Goal: Task Accomplishment & Management: Manage account settings

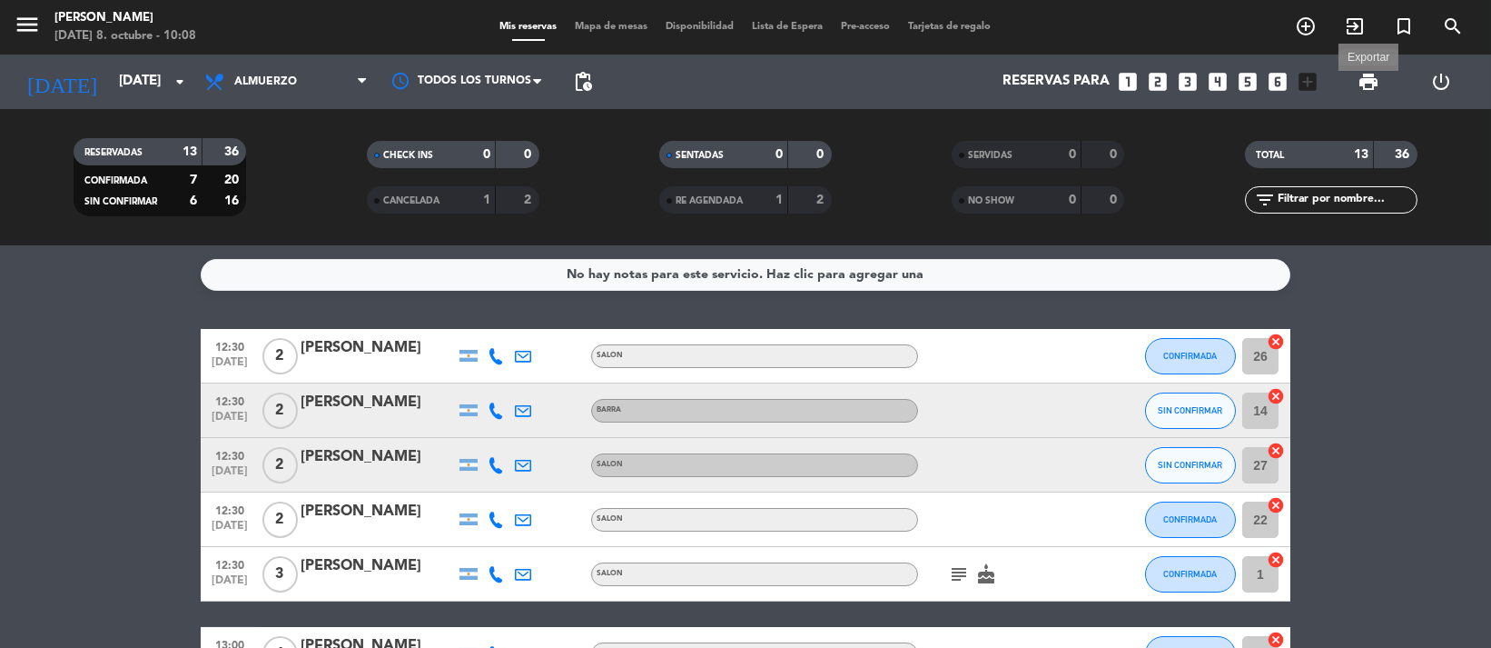
click at [1379, 73] on span "print" at bounding box center [1369, 82] width 22 height 22
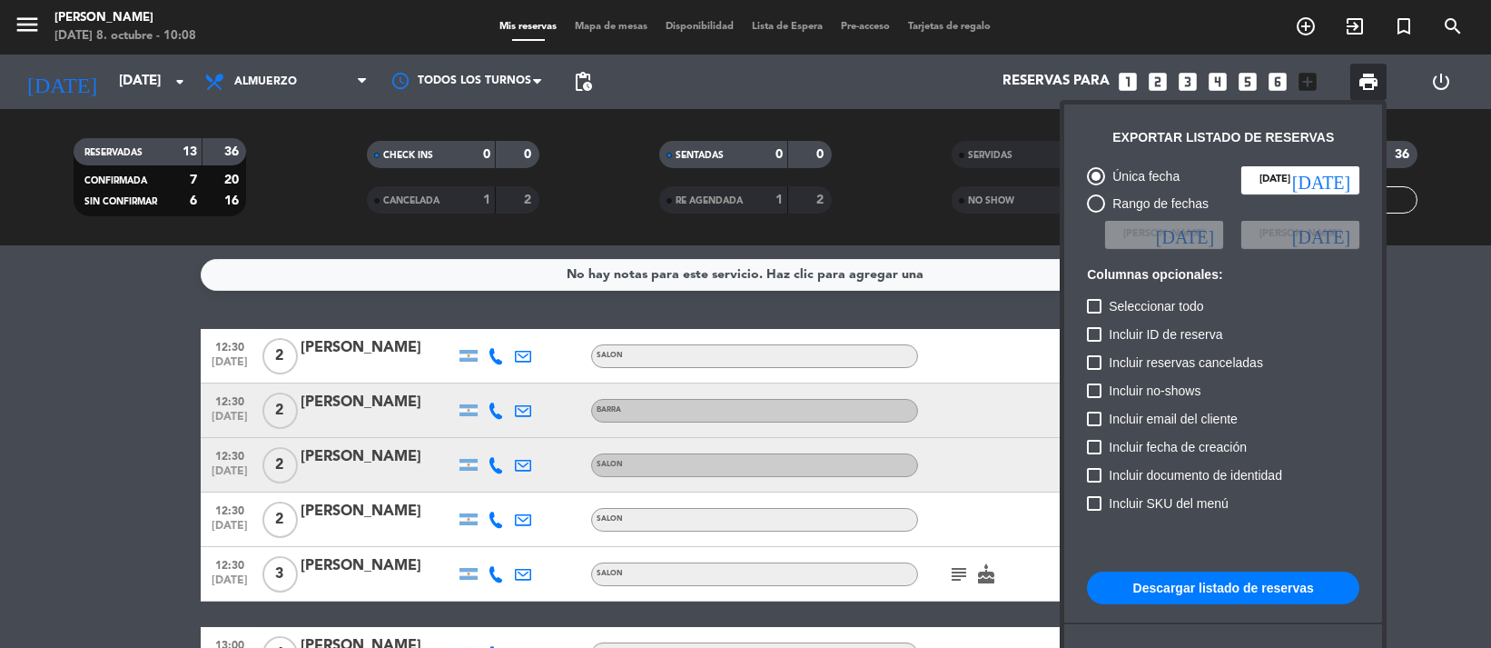
click at [1250, 600] on button "Descargar listado de reservas" at bounding box center [1223, 587] width 272 height 33
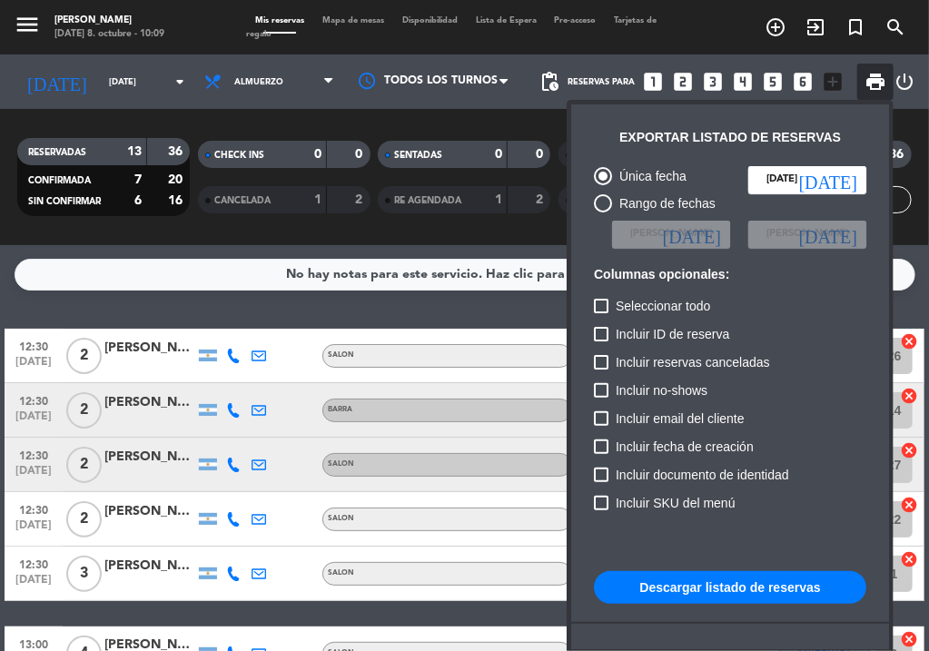
click at [346, 313] on div at bounding box center [464, 325] width 929 height 651
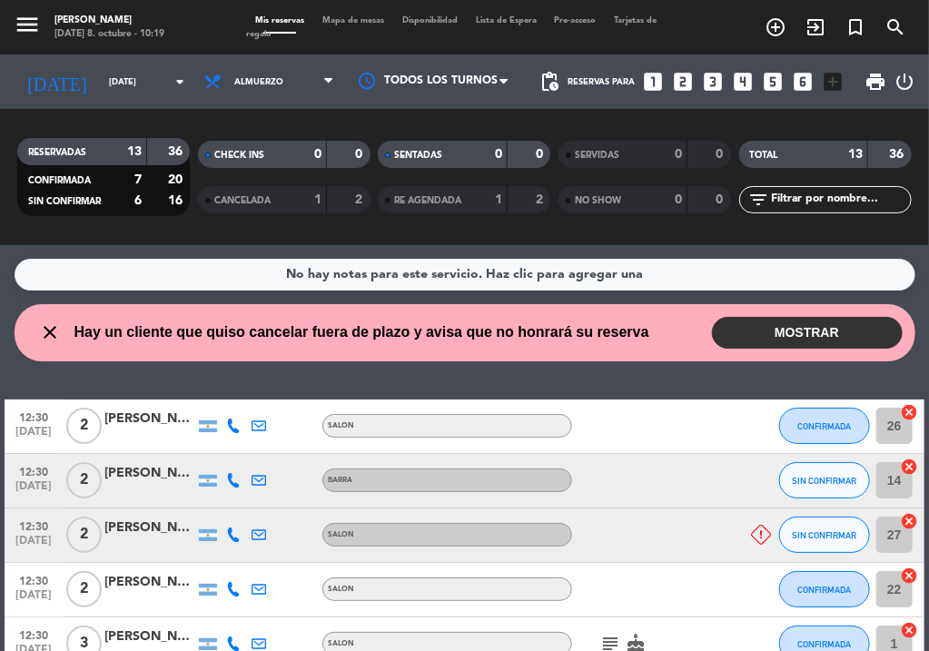
click at [766, 322] on button "MOSTRAR" at bounding box center [807, 333] width 191 height 32
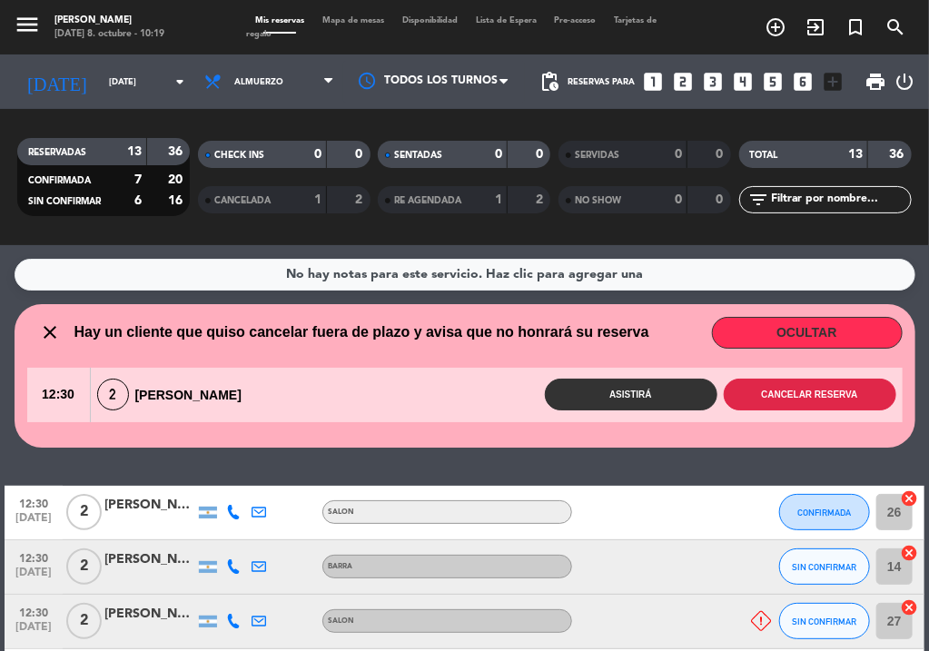
click at [822, 398] on button "Cancelar reserva" at bounding box center [810, 395] width 173 height 32
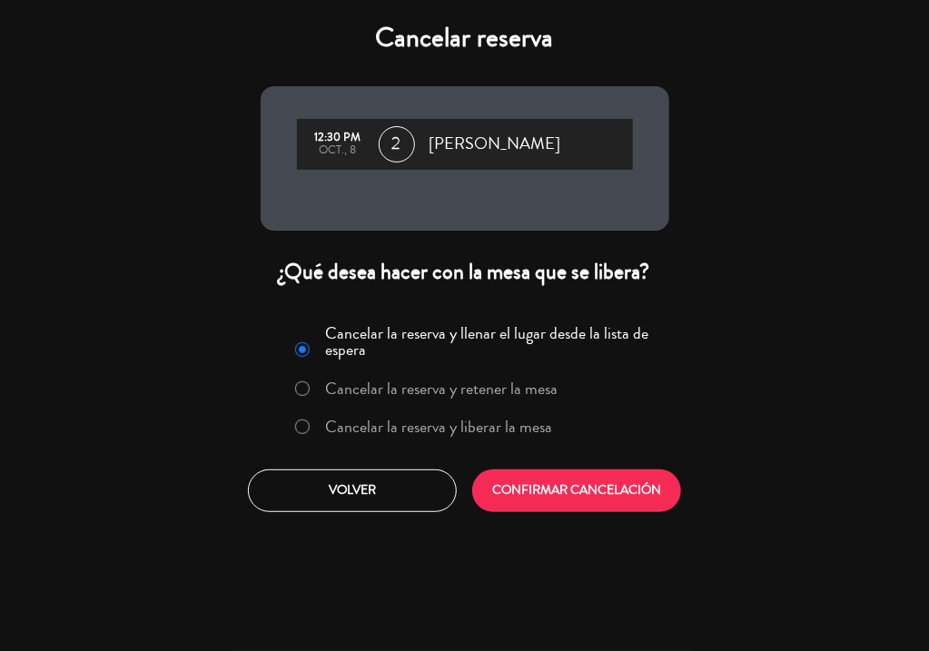
click at [478, 422] on label "Cancelar la reserva y liberar la mesa" at bounding box center [438, 427] width 227 height 16
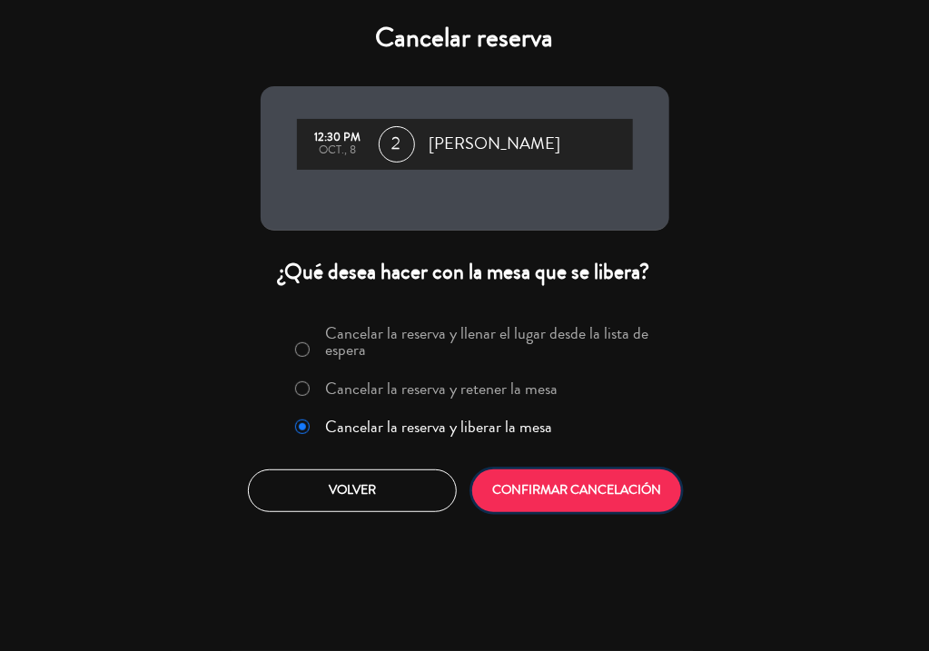
click at [549, 492] on button "CONFIRMAR CANCELACIÓN" at bounding box center [576, 491] width 209 height 43
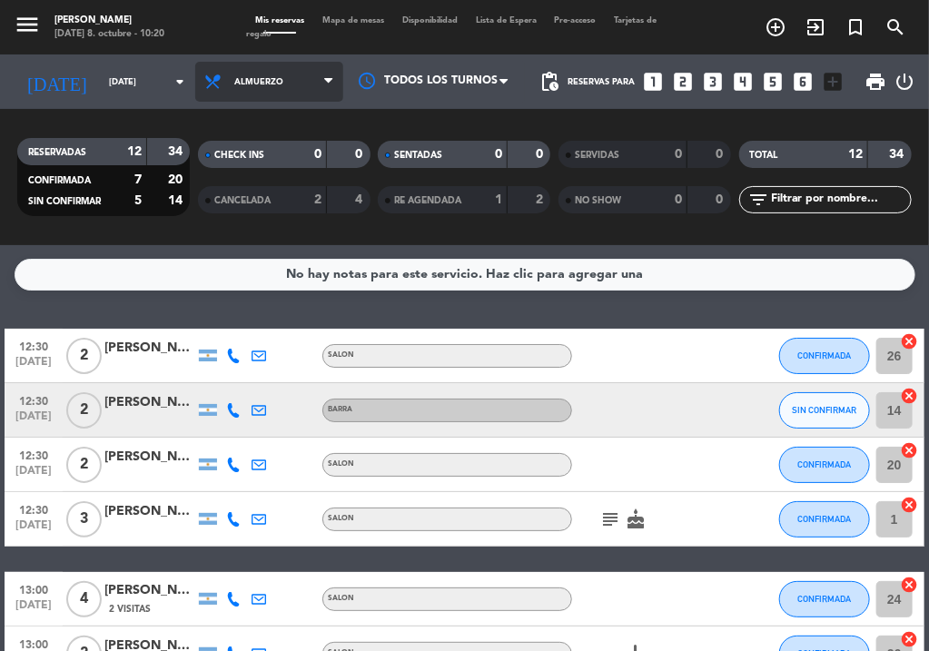
click at [262, 65] on span "Almuerzo" at bounding box center [269, 82] width 148 height 40
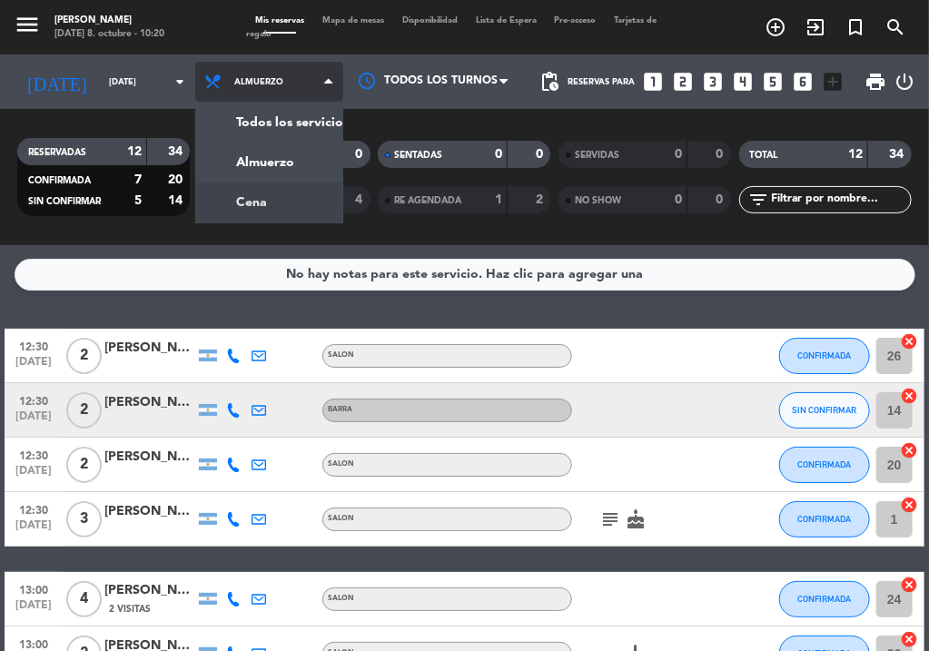
click at [269, 195] on div "menu NAKAMA RAMEN [DATE] 8. octubre - 10:20 Mis reservas Mapa de mesas Disponib…" at bounding box center [464, 122] width 929 height 245
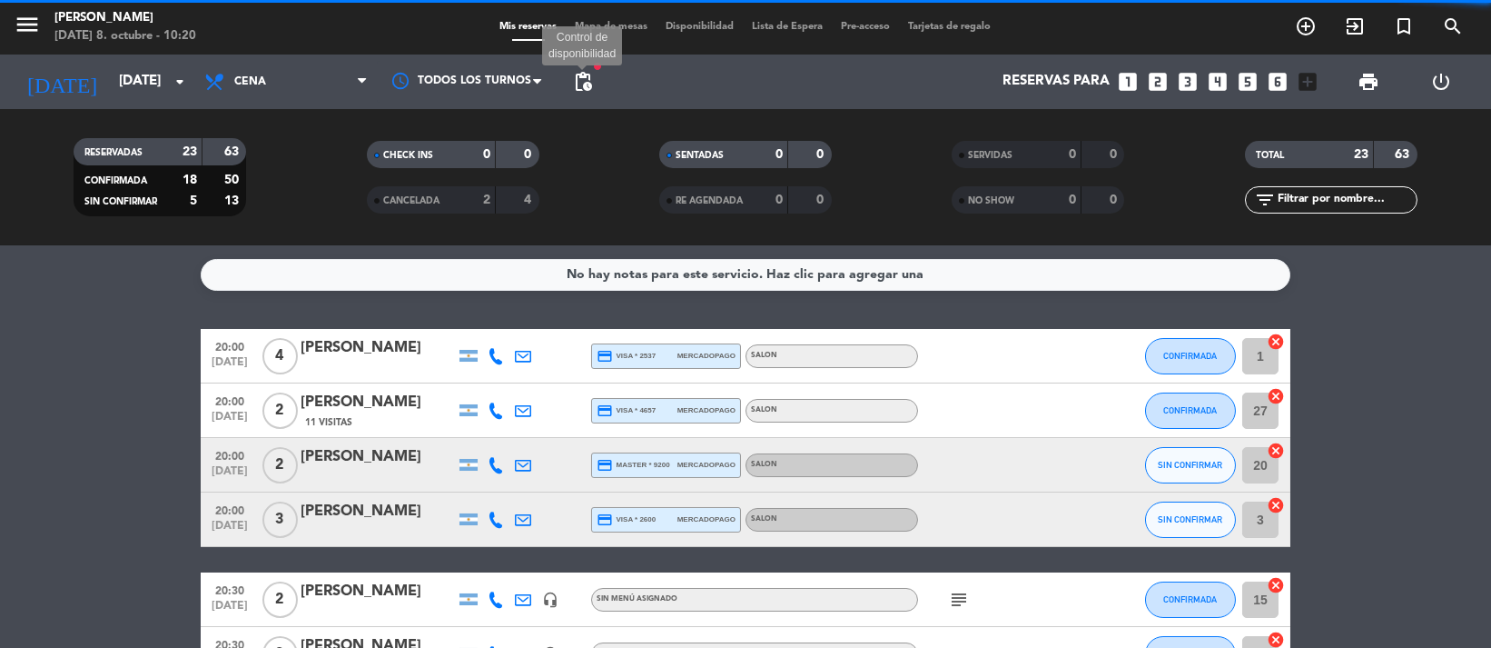
click at [578, 71] on span "pending_actions" at bounding box center [583, 82] width 22 height 22
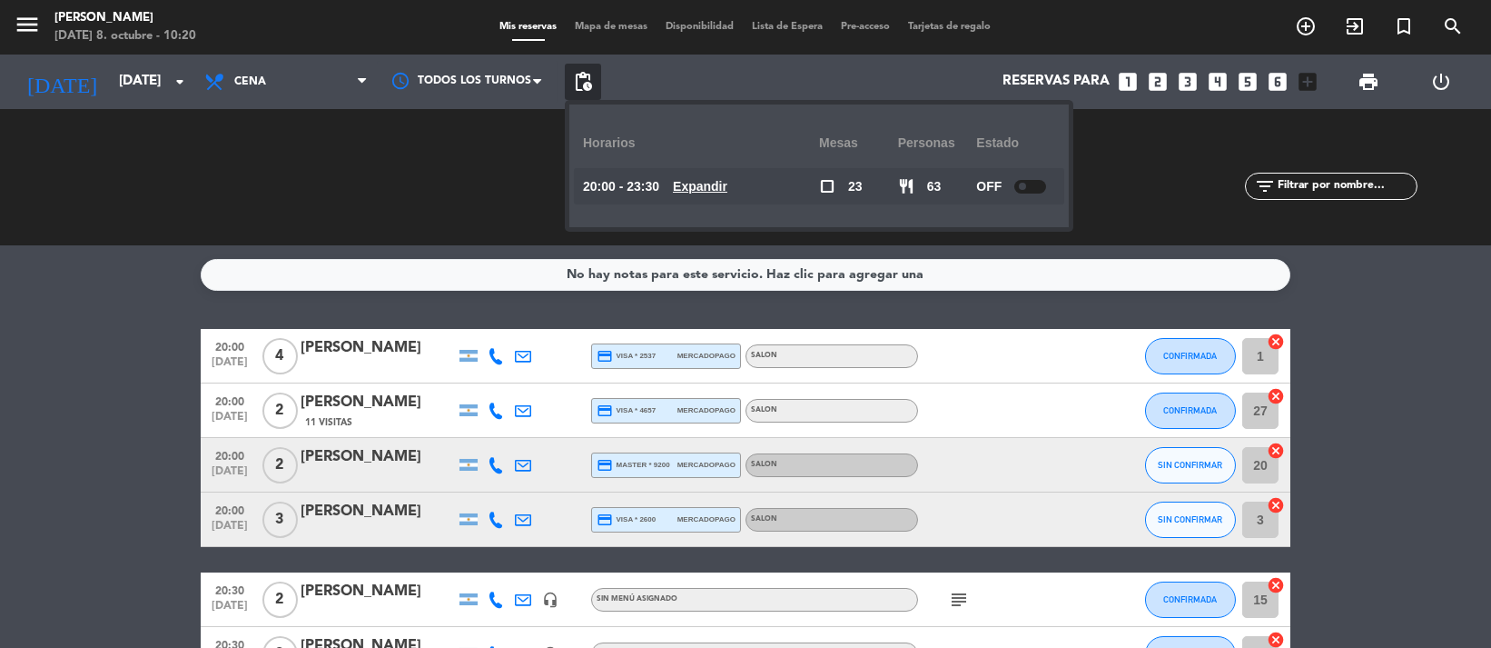
click at [1026, 192] on div at bounding box center [1031, 187] width 32 height 14
drag, startPoint x: 580, startPoint y: 74, endPoint x: 777, endPoint y: 105, distance: 199.5
click at [593, 73] on span "pending_actions" at bounding box center [583, 82] width 22 height 22
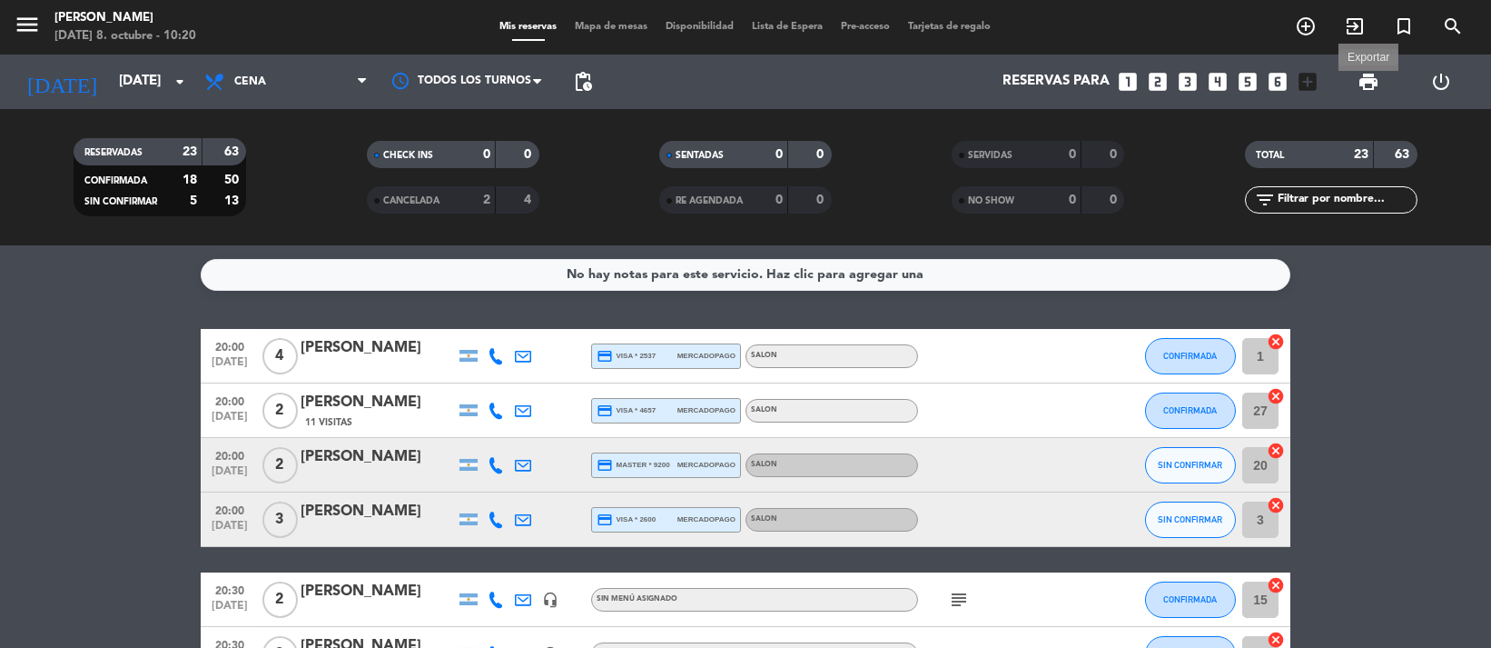
click at [1367, 82] on span "print" at bounding box center [1369, 82] width 22 height 22
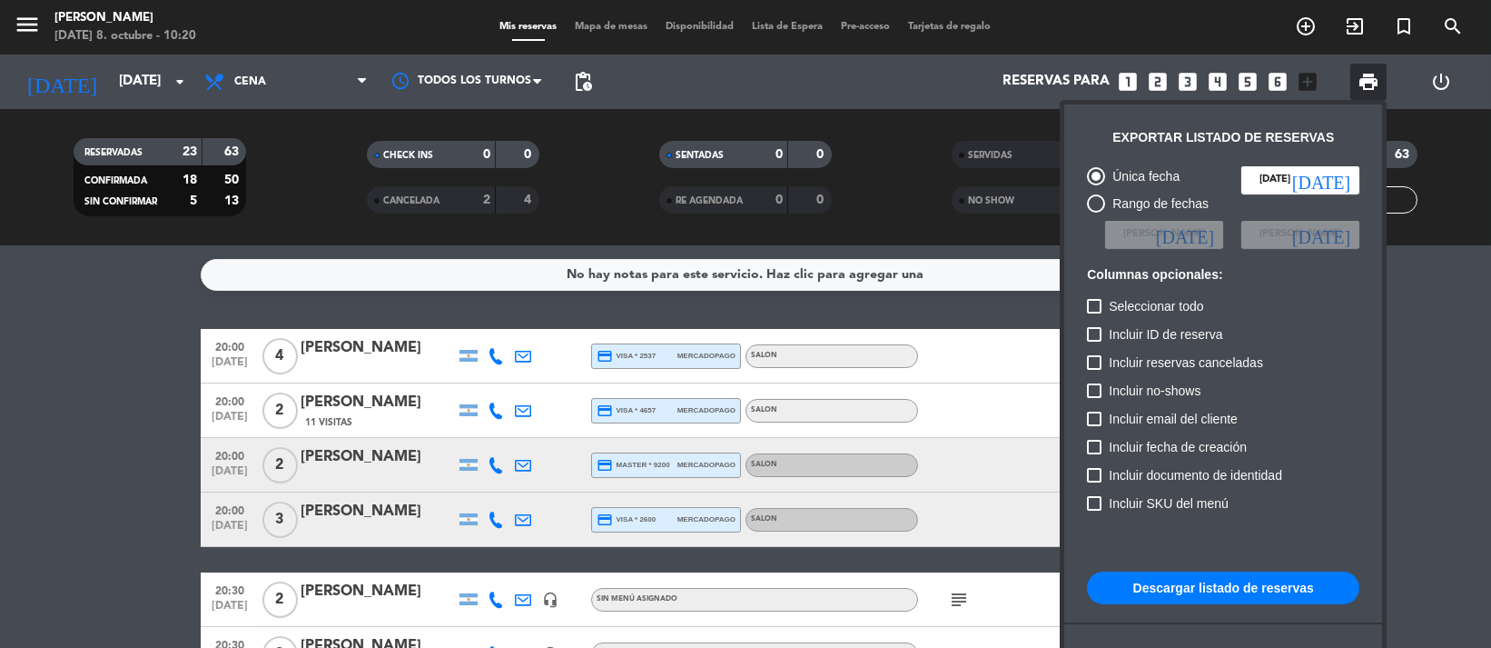
click at [1254, 586] on button "Descargar listado de reservas" at bounding box center [1223, 587] width 272 height 33
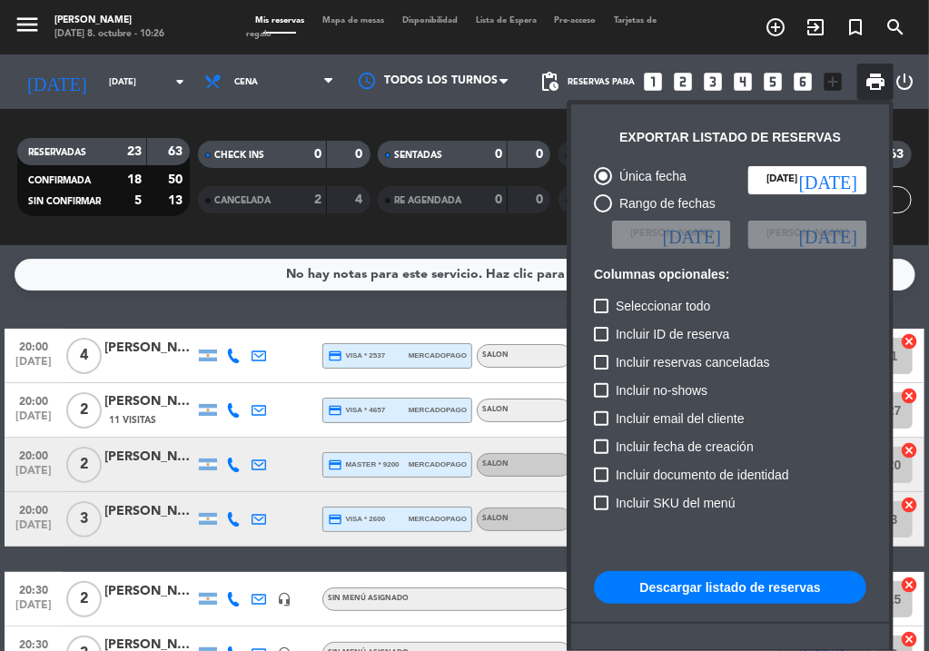
click at [279, 205] on div at bounding box center [464, 325] width 929 height 651
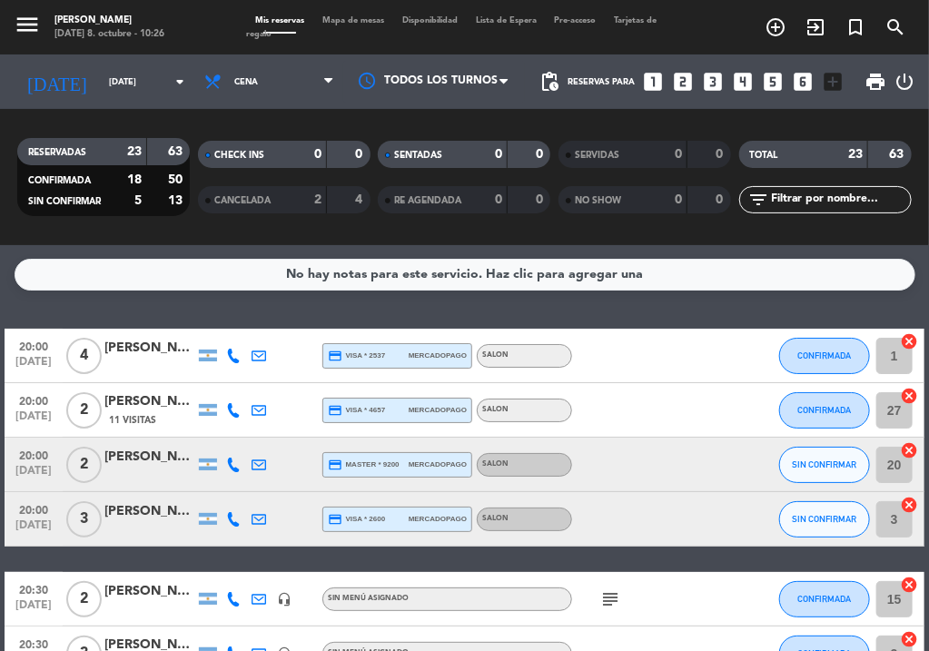
click at [316, 211] on div "CANCELADA 2 4" at bounding box center [284, 199] width 173 height 27
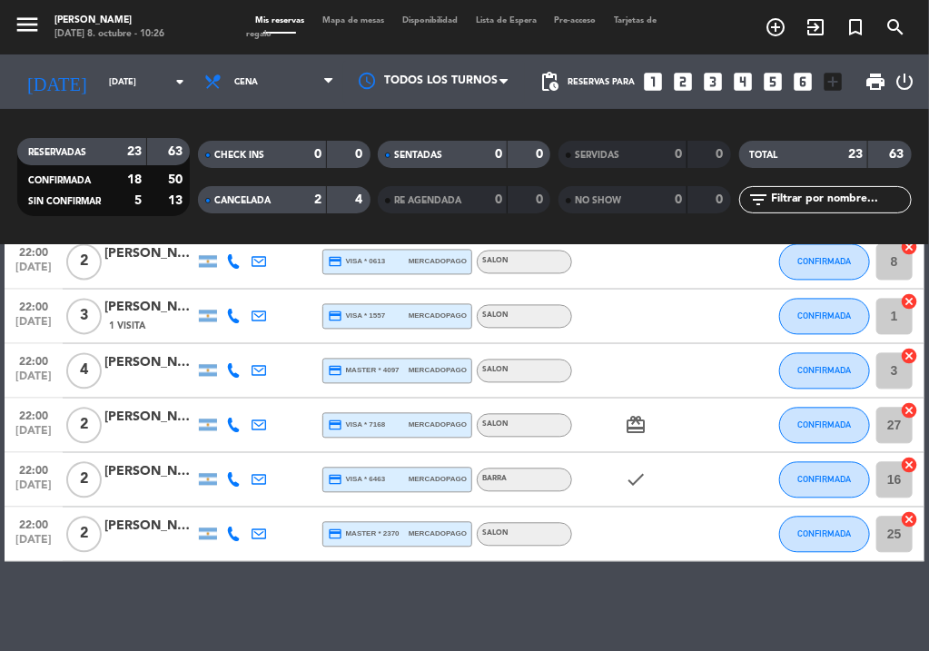
scroll to position [1216, 0]
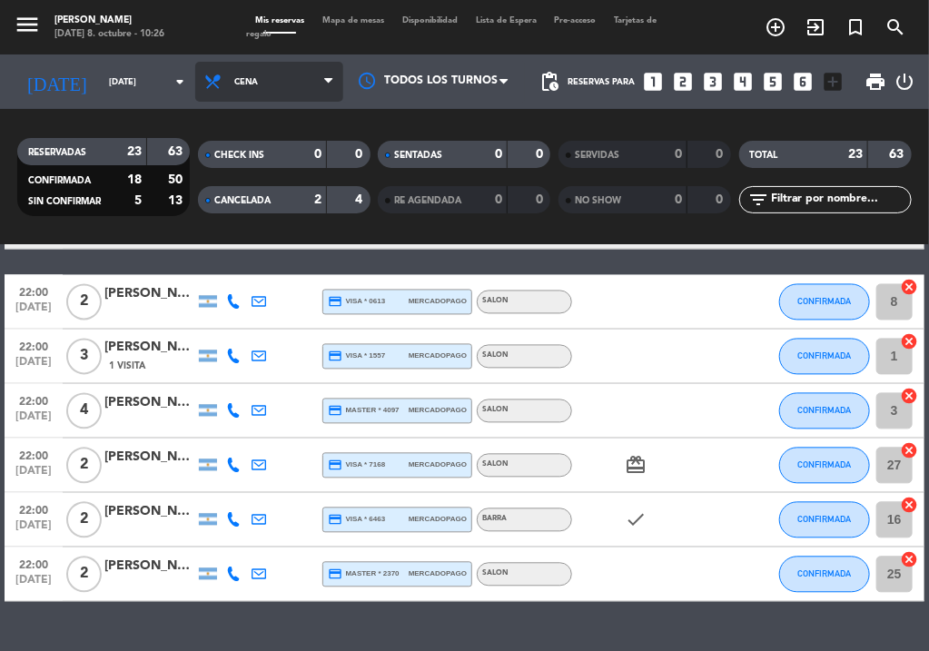
click at [250, 90] on span "Cena" at bounding box center [269, 82] width 148 height 40
click at [241, 170] on div "menu NAKAMA RAMEN [DATE] 8. octubre - 10:26 Mis reservas Mapa de mesas Disponib…" at bounding box center [464, 122] width 929 height 245
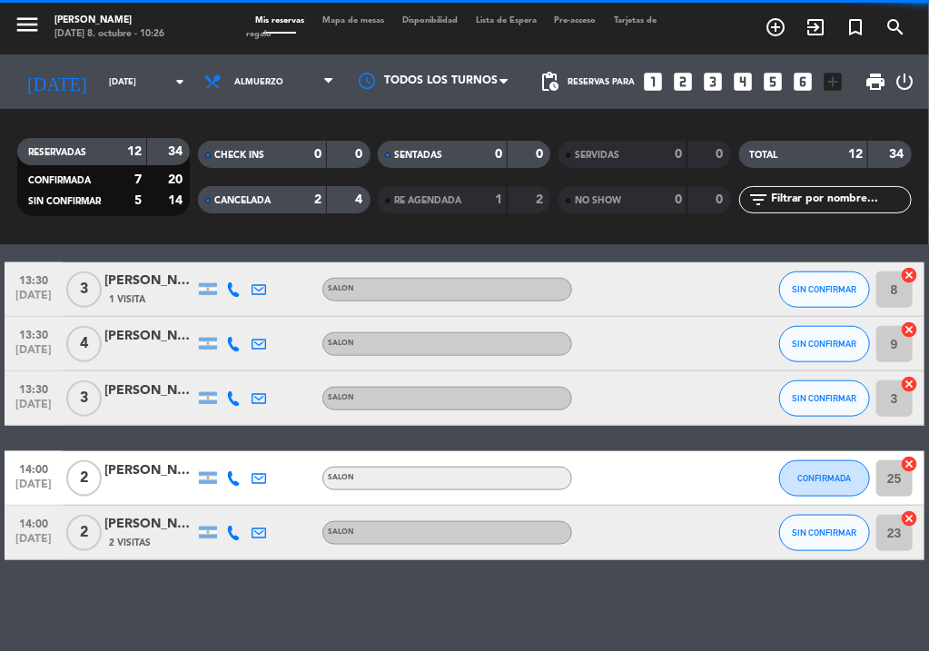
scroll to position [632, 0]
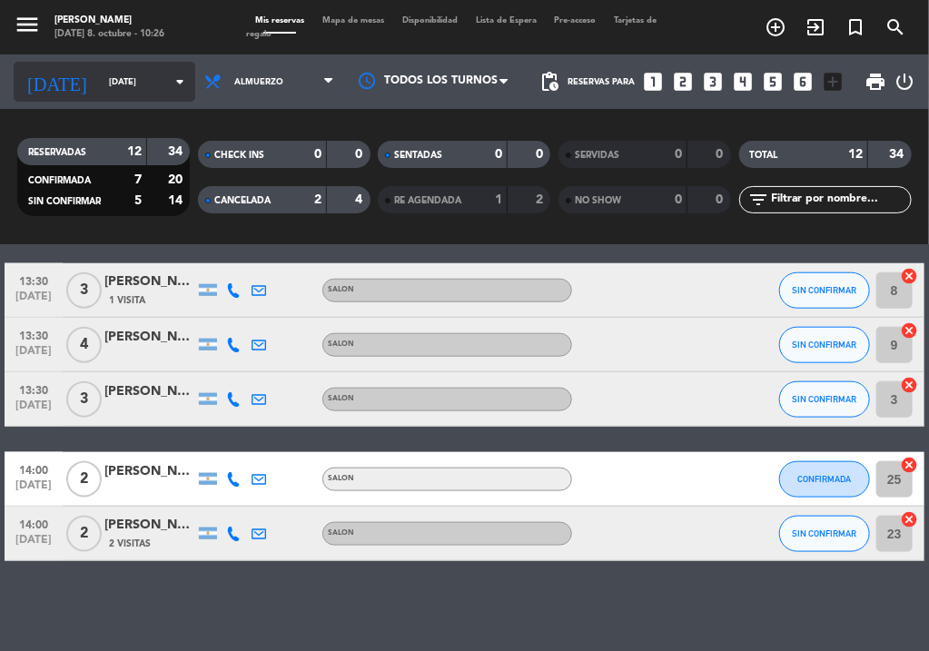
click at [107, 64] on div "[DATE] [DATE] arrow_drop_down" at bounding box center [105, 82] width 182 height 40
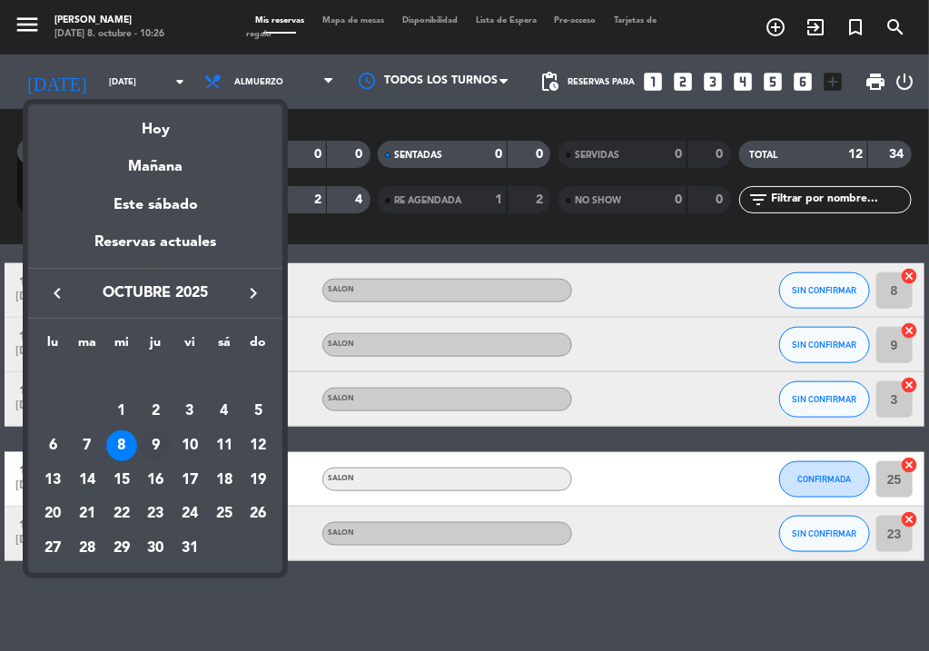
click at [156, 450] on div "9" at bounding box center [155, 446] width 31 height 31
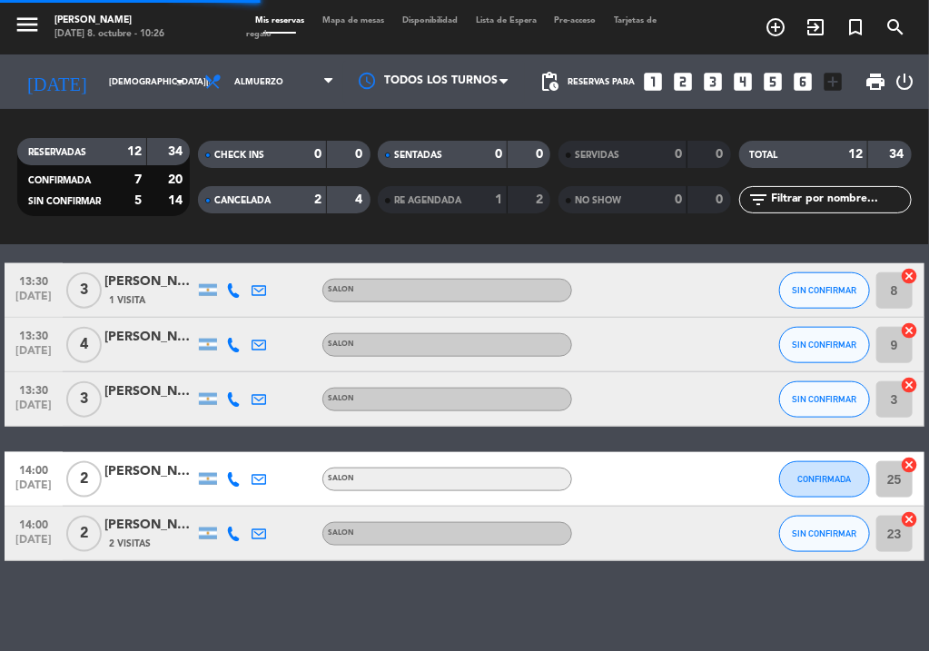
scroll to position [608, 0]
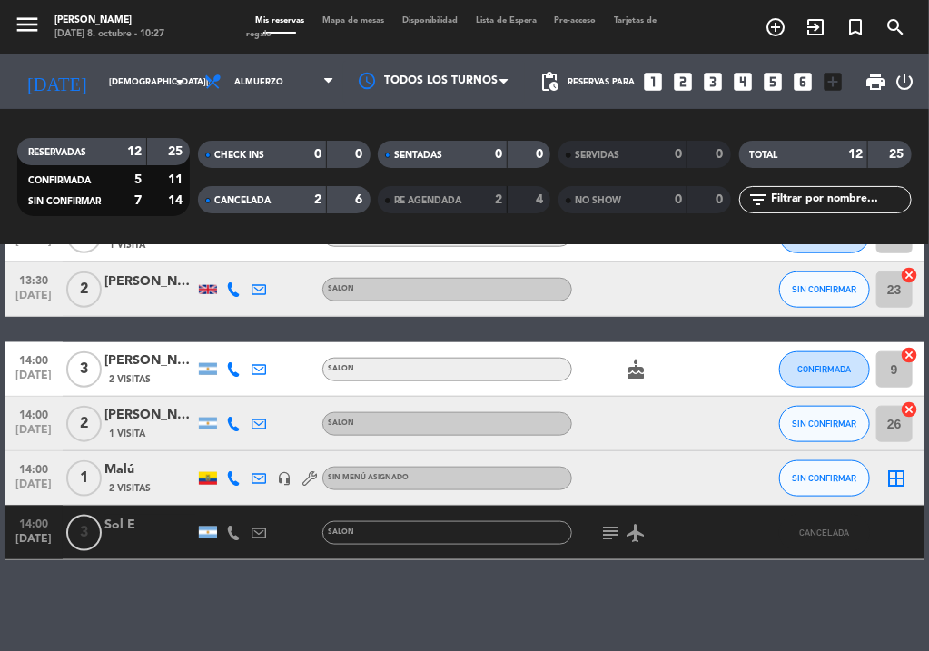
click at [305, 206] on div "2" at bounding box center [304, 200] width 36 height 21
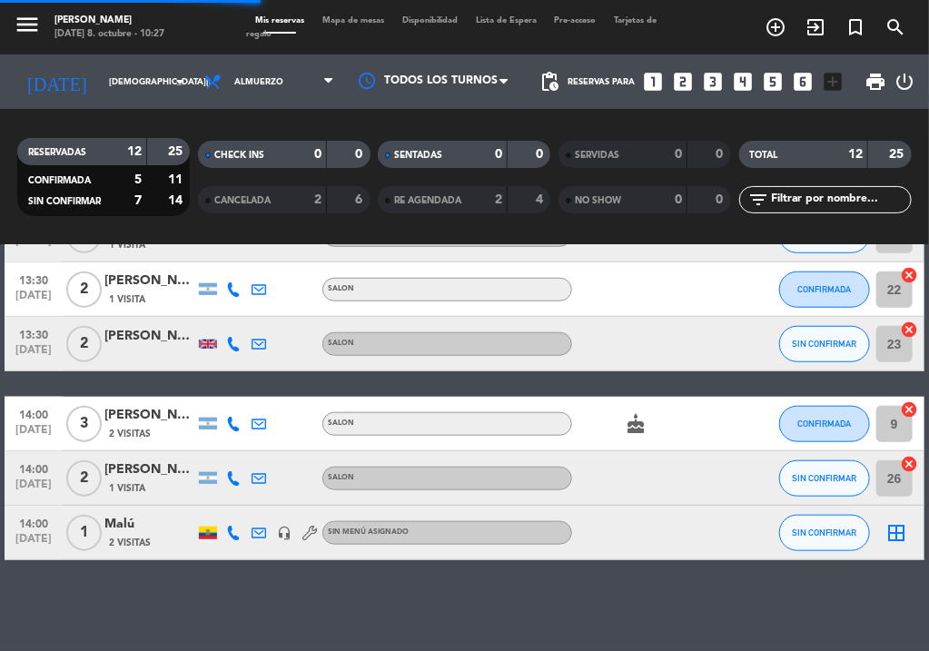
scroll to position [498, 0]
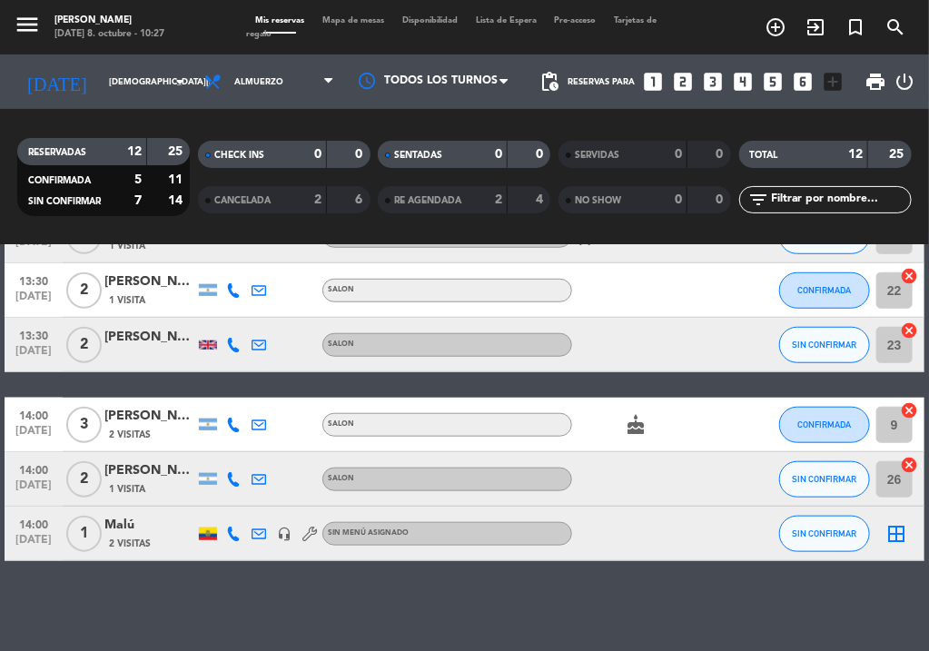
click at [879, 80] on span "print" at bounding box center [876, 82] width 22 height 22
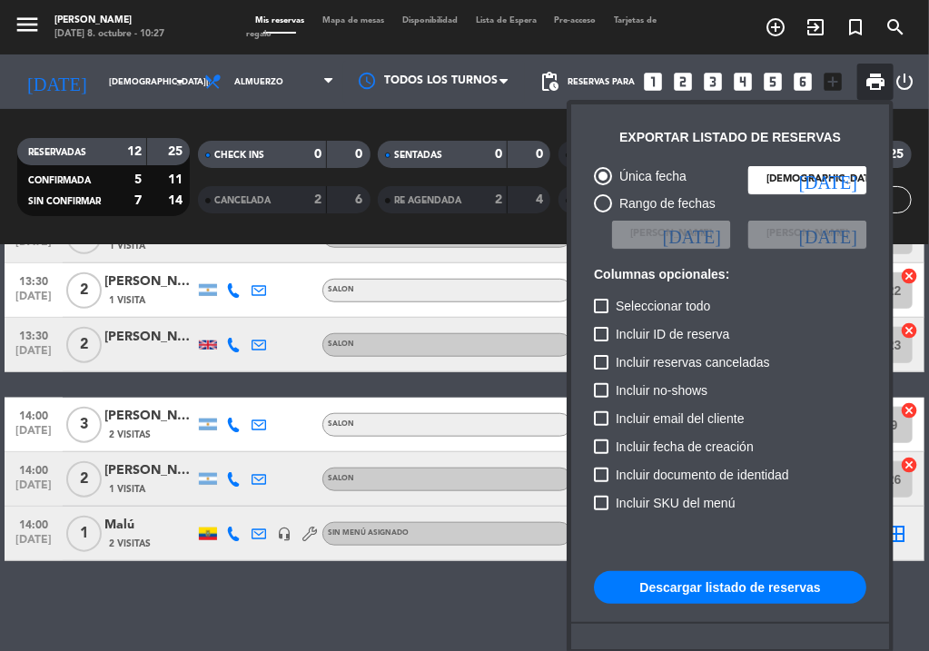
click at [718, 578] on button "Descargar listado de reservas" at bounding box center [730, 587] width 272 height 33
drag, startPoint x: 448, startPoint y: 236, endPoint x: 432, endPoint y: 222, distance: 21.2
click at [446, 236] on div at bounding box center [464, 325] width 929 height 651
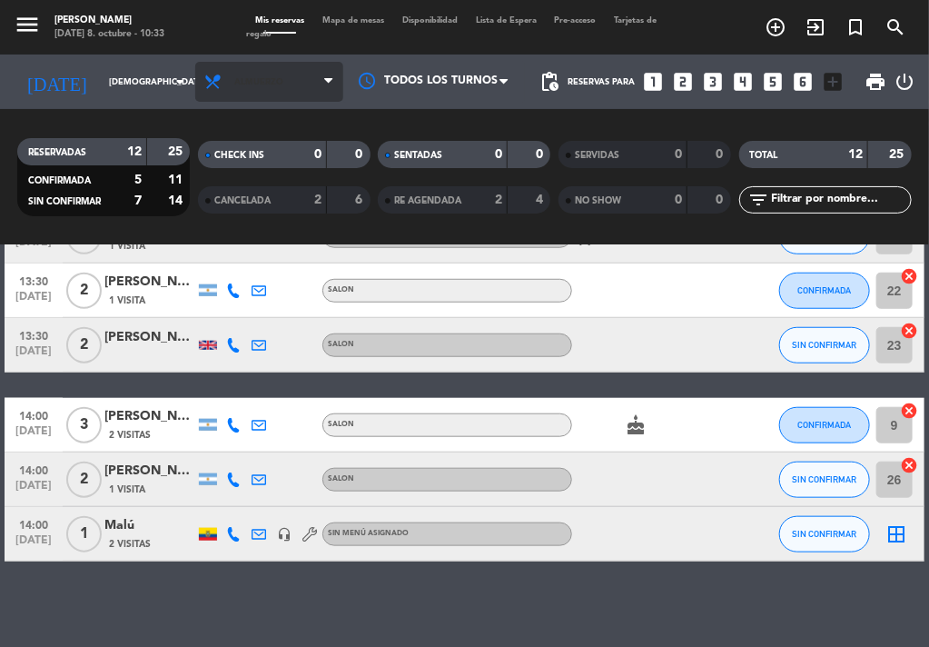
click at [241, 77] on span "Almuerzo" at bounding box center [258, 82] width 49 height 10
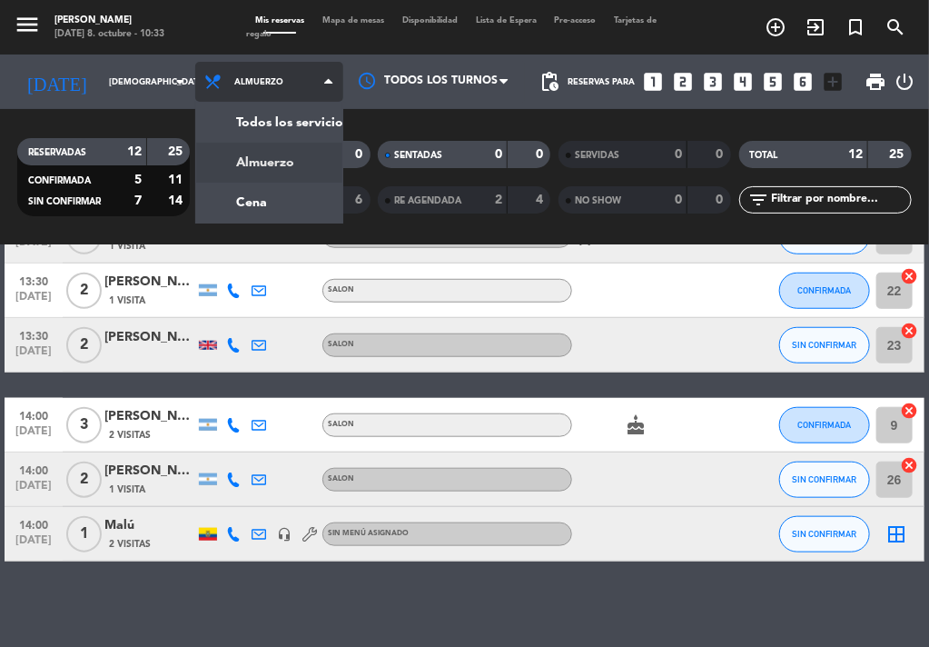
click at [241, 77] on span "Almuerzo" at bounding box center [258, 82] width 49 height 10
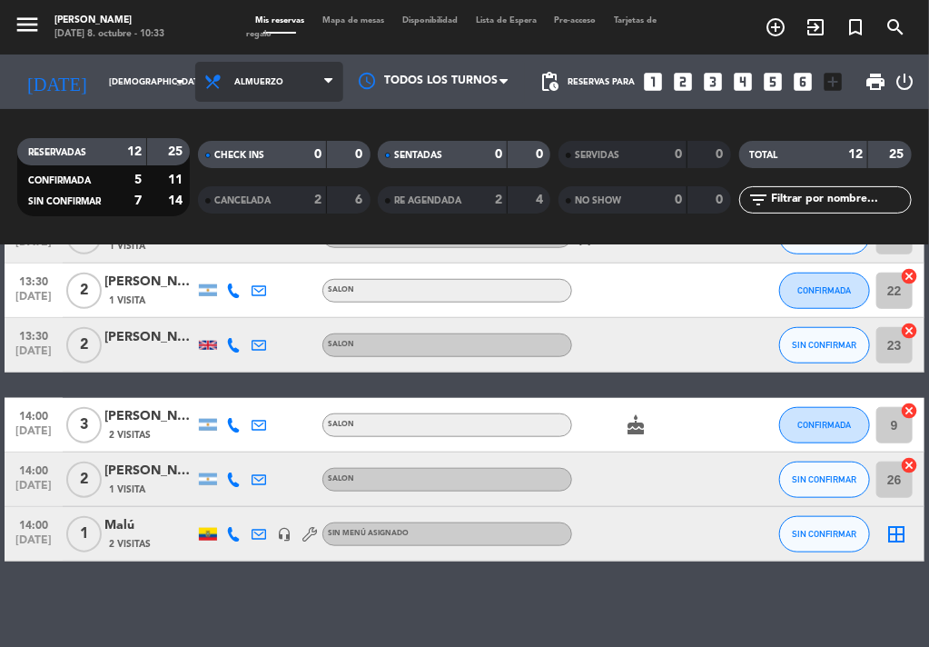
click at [241, 77] on span "Almuerzo" at bounding box center [258, 82] width 49 height 10
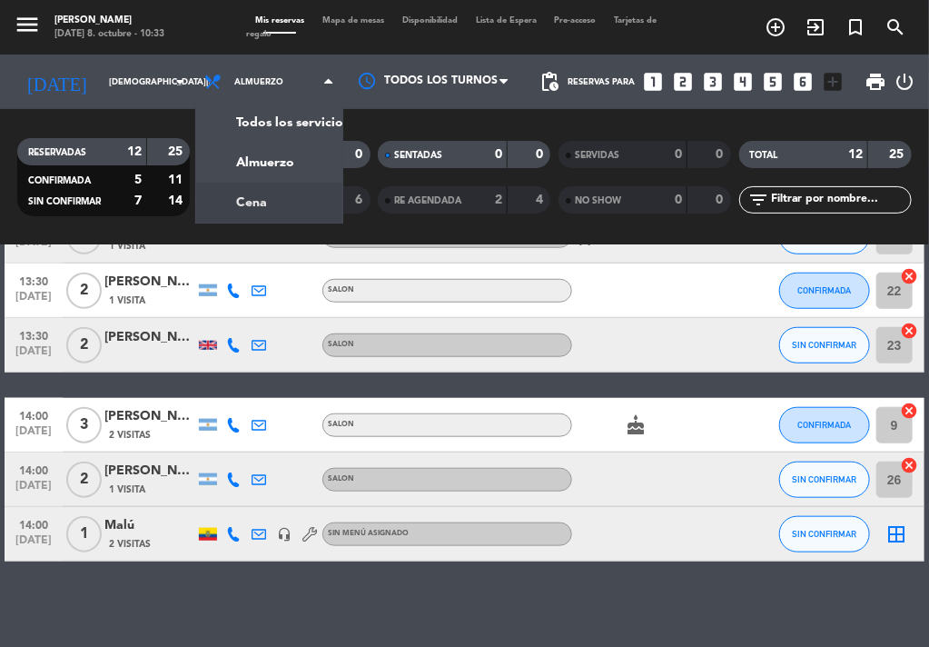
click at [285, 193] on div "menu NAKAMA RAMEN [DATE] 8. octubre - 10:33 Mis reservas Mapa de mesas Disponib…" at bounding box center [464, 122] width 929 height 245
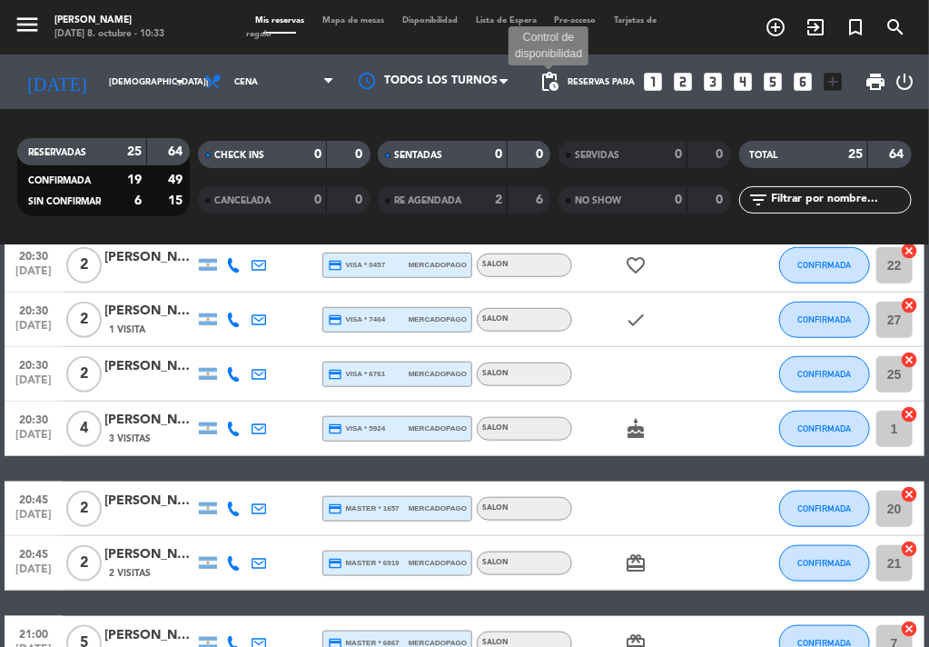
click at [556, 81] on span "pending_actions" at bounding box center [550, 82] width 22 height 22
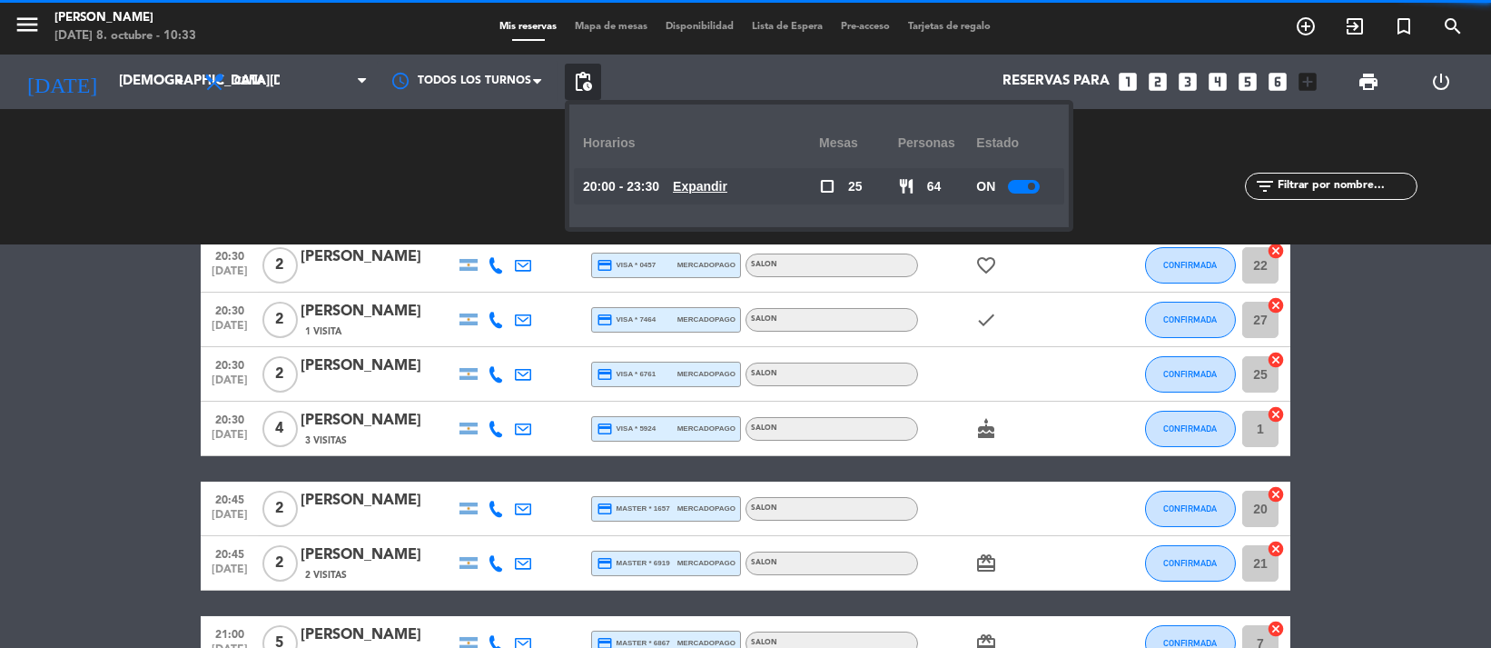
click at [1034, 193] on div "ON" at bounding box center [1015, 186] width 79 height 36
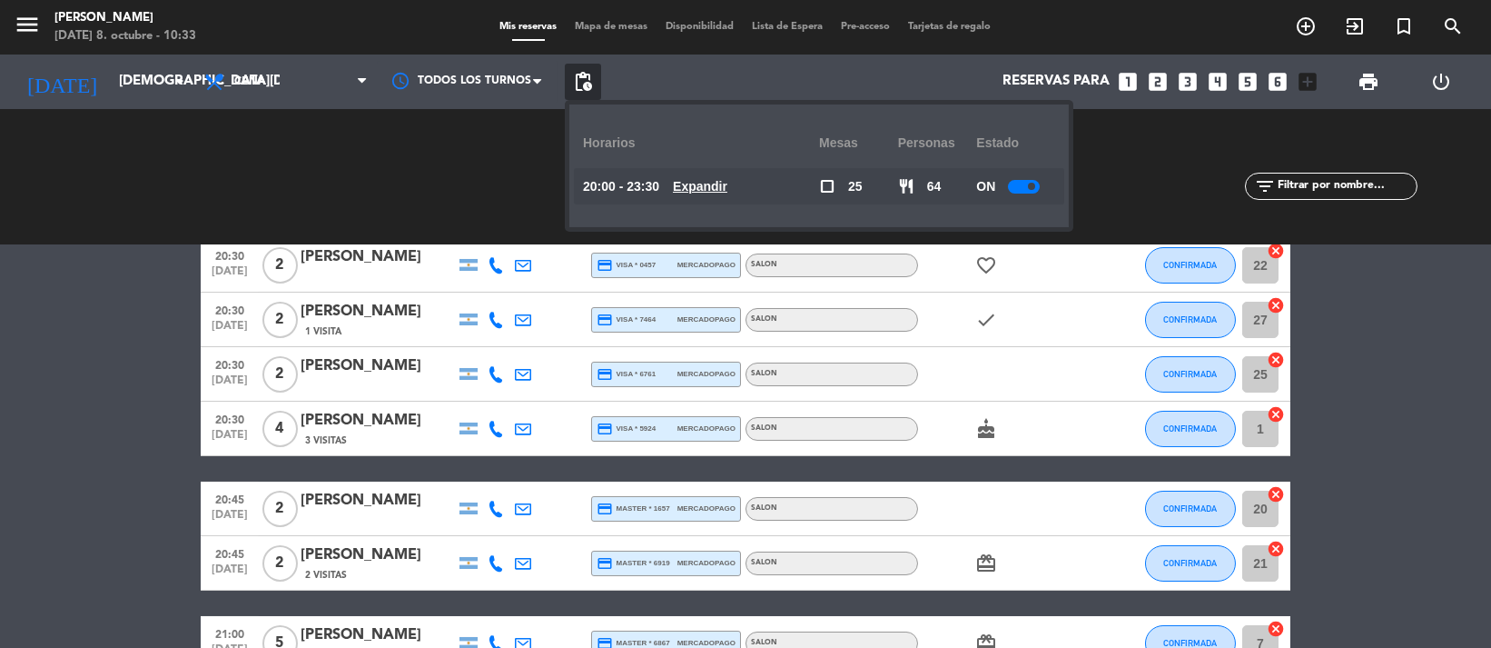
click at [1032, 192] on div at bounding box center [1024, 187] width 32 height 14
click at [586, 86] on span "pending_actions" at bounding box center [583, 82] width 22 height 22
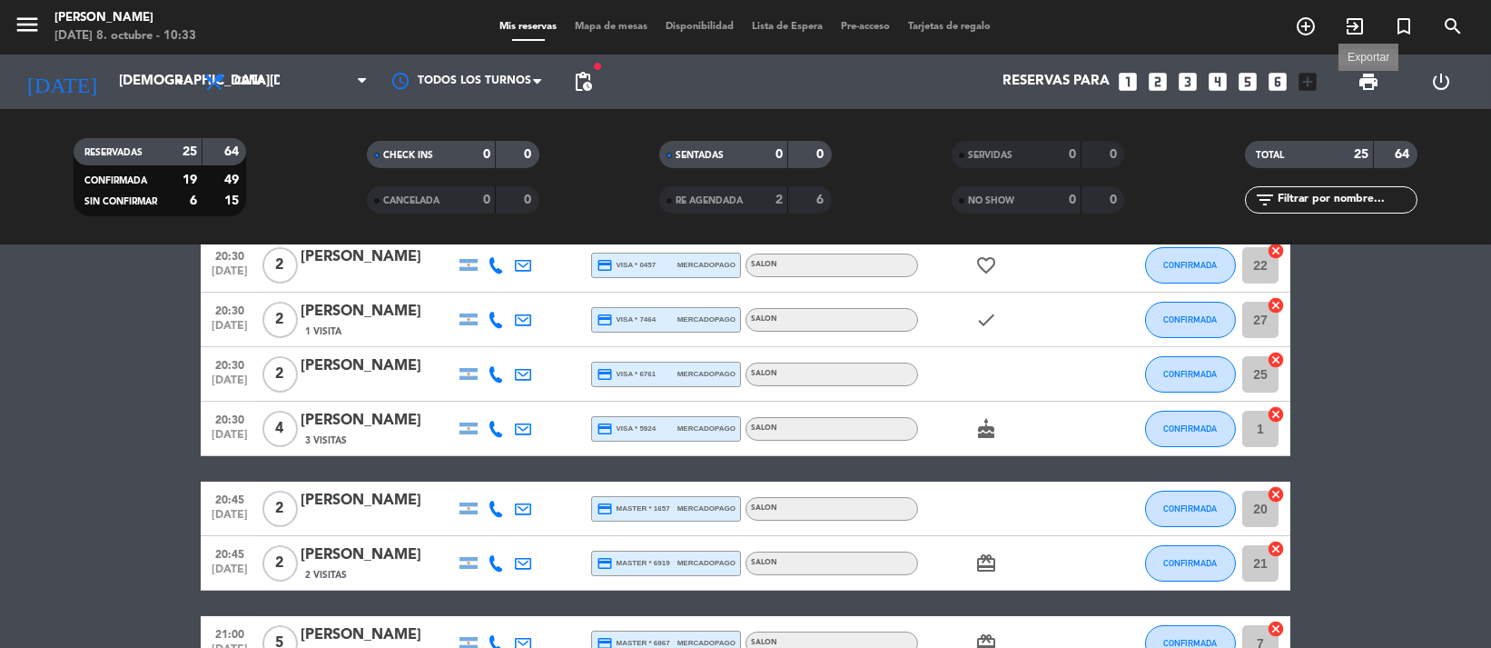
click at [1362, 86] on span "print" at bounding box center [1369, 82] width 22 height 22
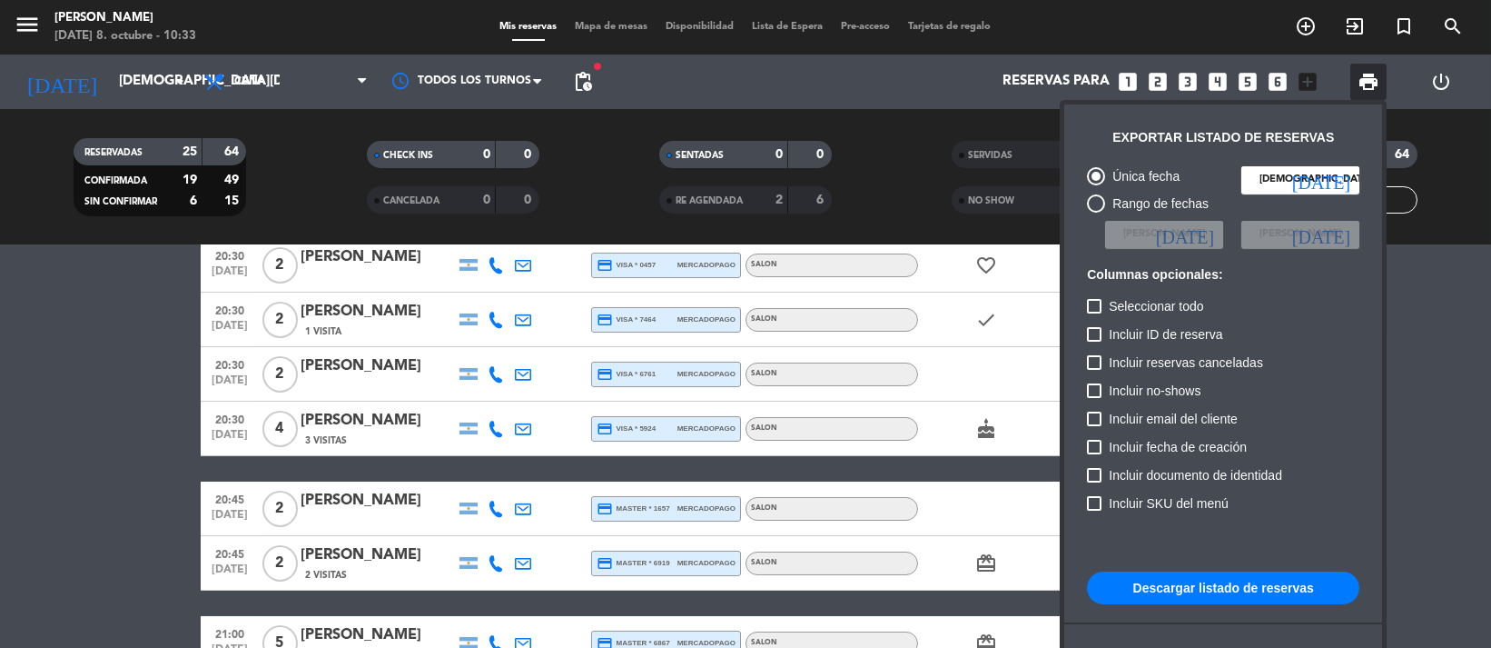
click at [1298, 579] on button "Descargar listado de reservas" at bounding box center [1223, 587] width 272 height 33
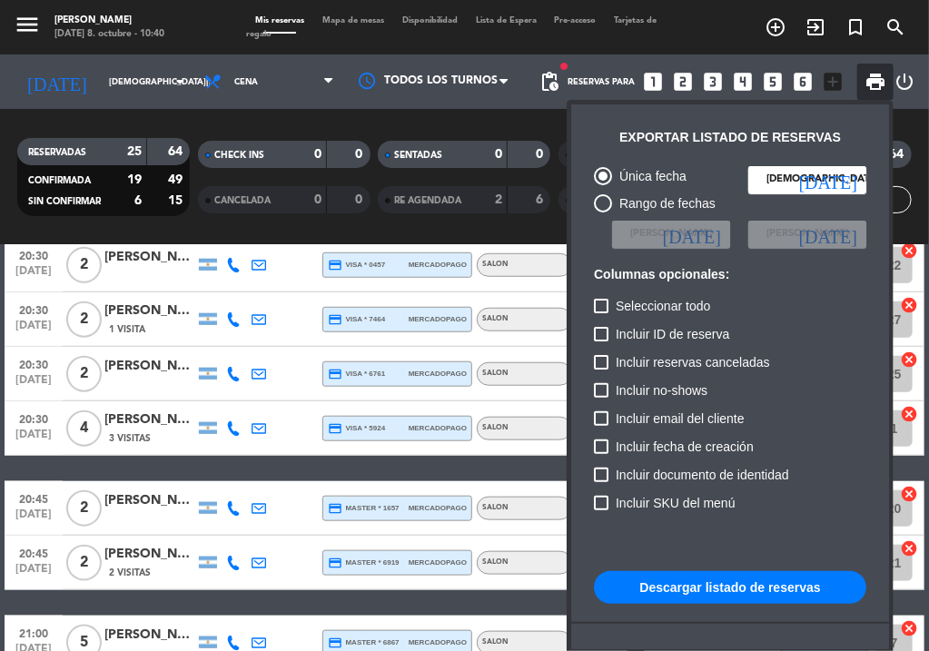
click at [453, 230] on div at bounding box center [464, 325] width 929 height 651
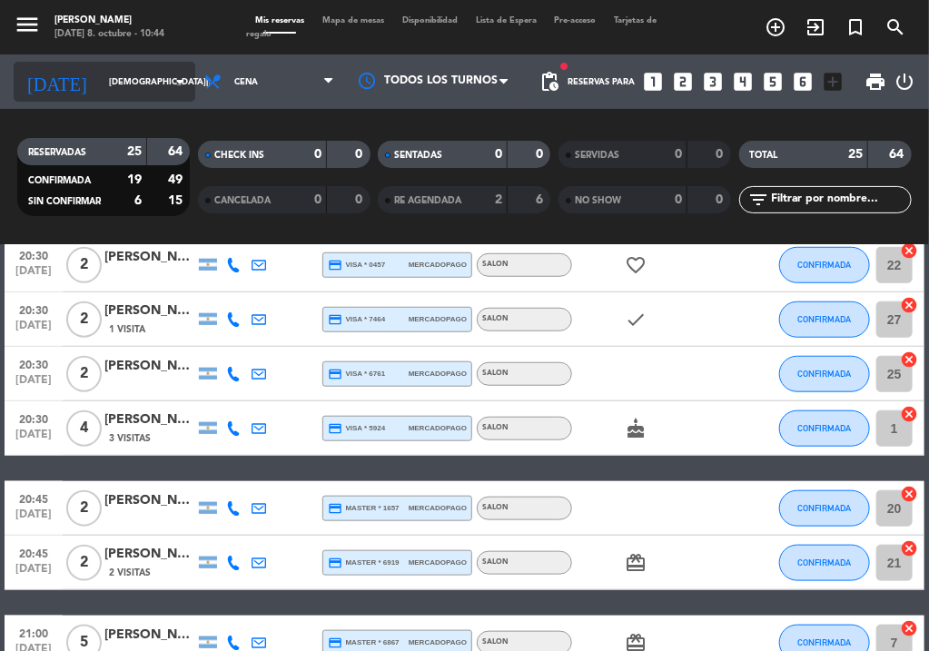
click at [104, 85] on input "[DEMOGRAPHIC_DATA][DATE]" at bounding box center [159, 82] width 119 height 28
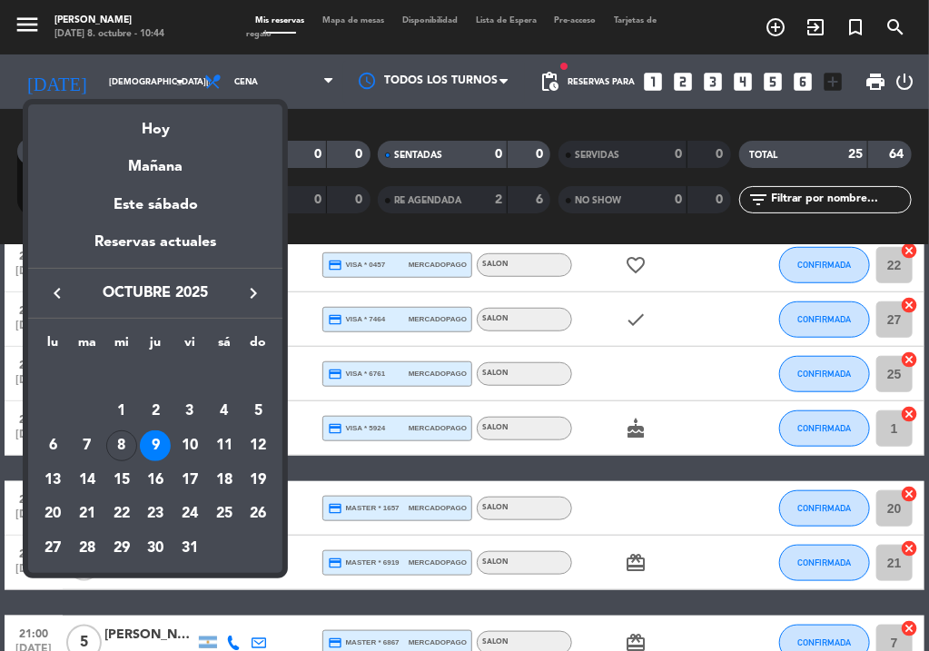
click at [190, 443] on div "10" at bounding box center [189, 446] width 31 height 31
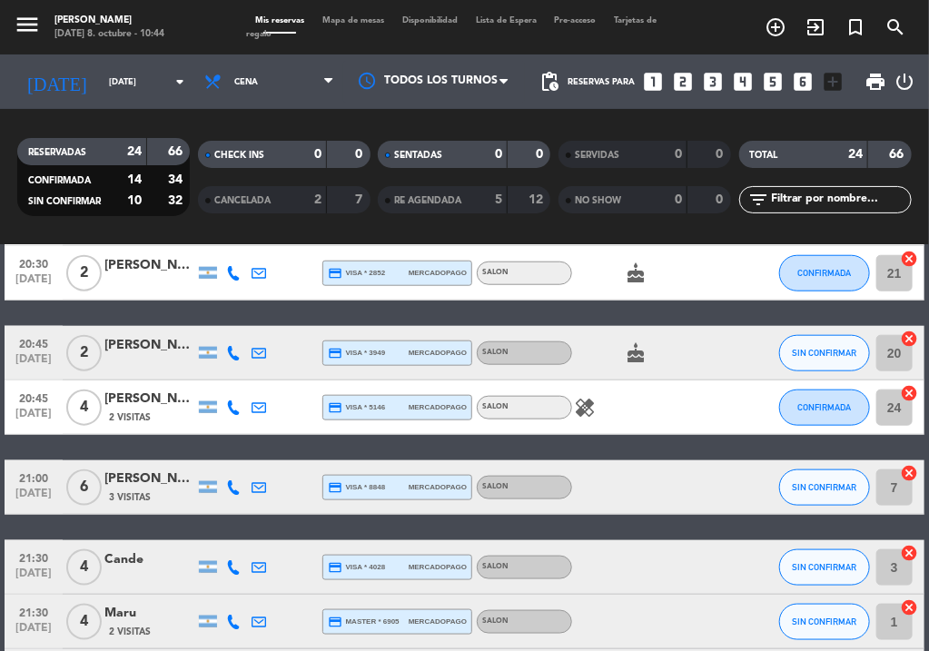
scroll to position [598, 0]
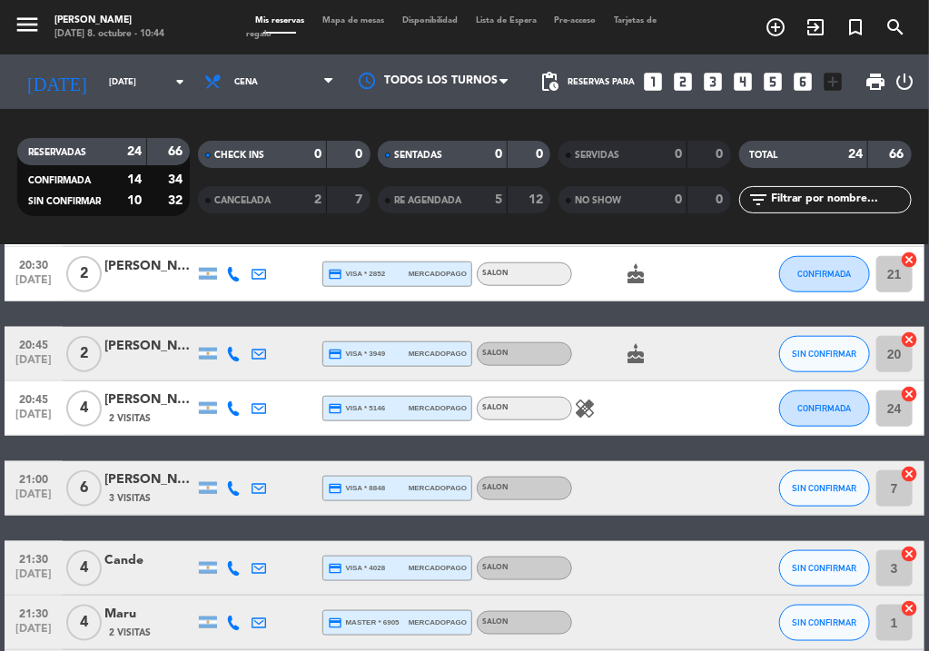
click at [481, 539] on div "20:00 [DATE] 2 [PERSON_NAME] credit_card master * 1011 mercadopago SALON check …" at bounding box center [465, 448] width 920 height 1435
click at [104, 63] on div "[DATE] [DATE] arrow_drop_down" at bounding box center [105, 82] width 182 height 40
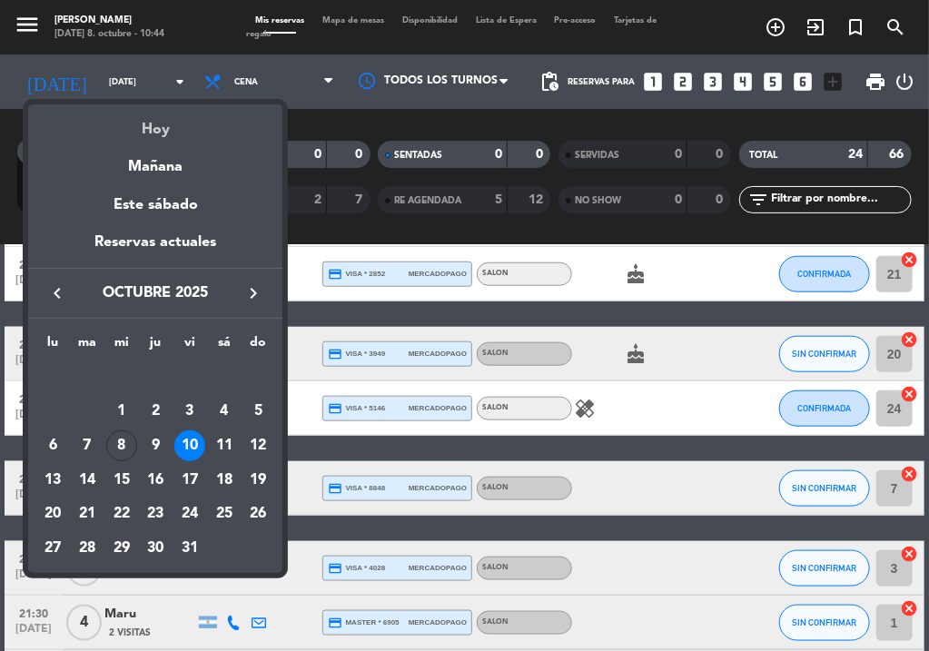
click at [117, 117] on div "Hoy" at bounding box center [155, 122] width 254 height 37
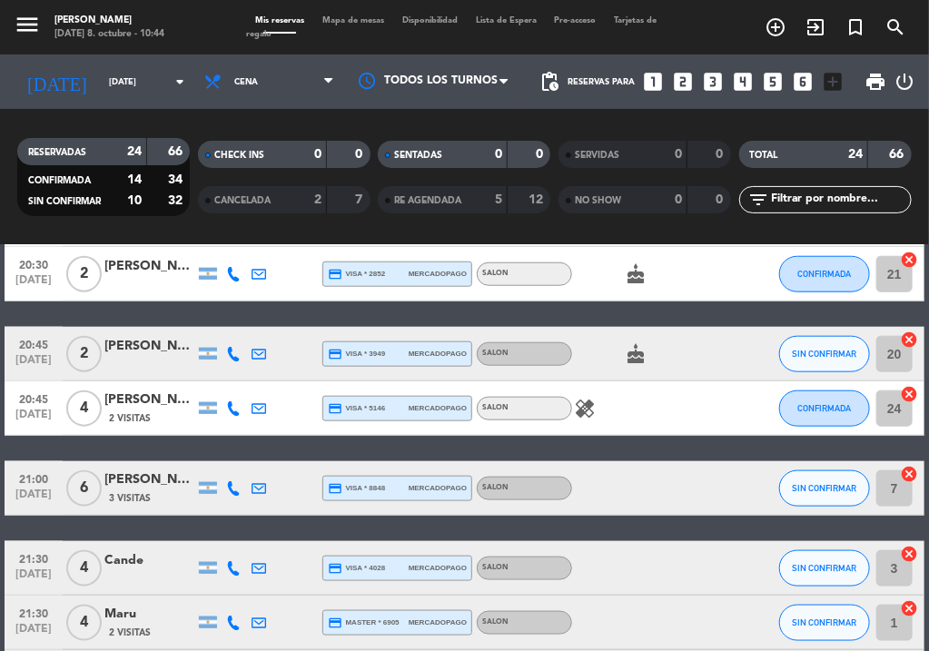
type input "[DATE]"
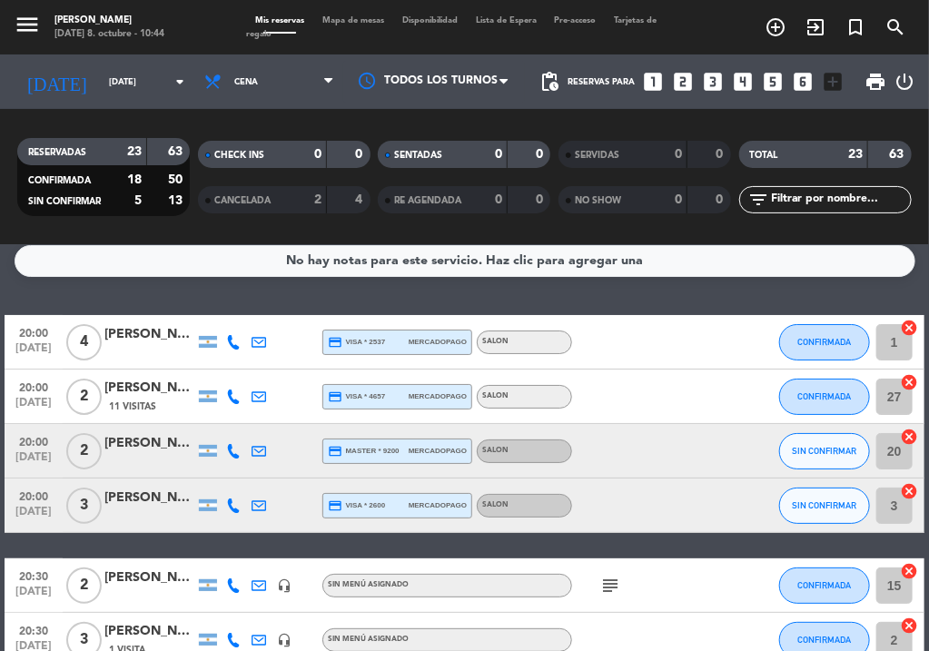
scroll to position [0, 0]
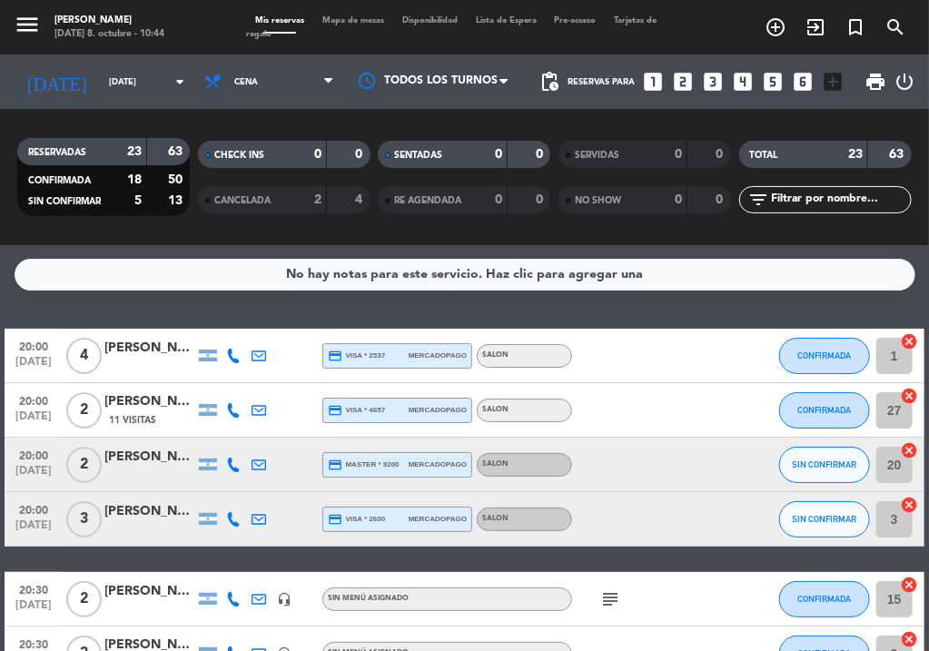
click at [145, 469] on div at bounding box center [149, 475] width 91 height 15
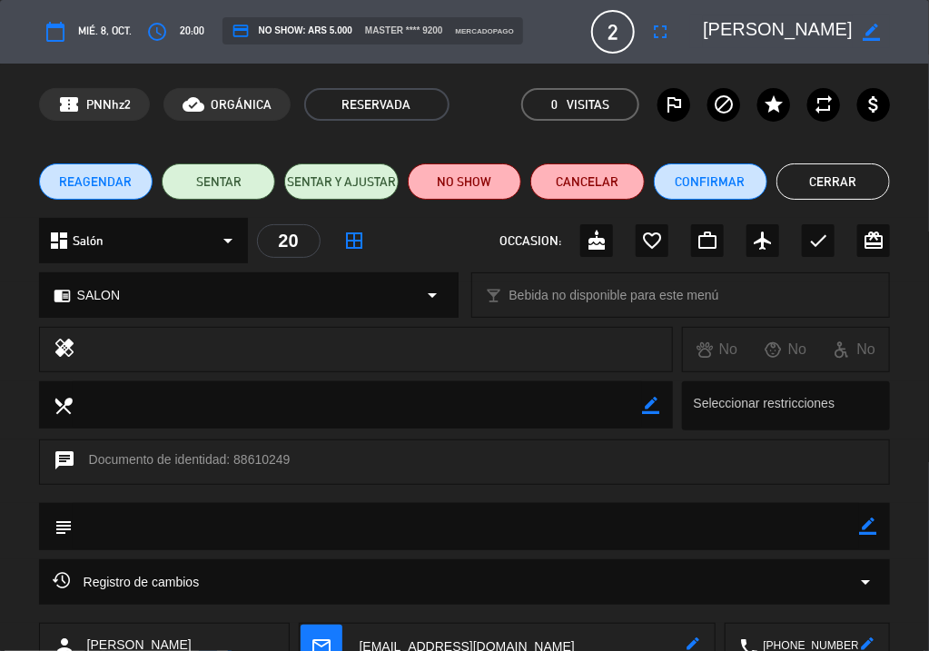
click at [121, 175] on span "REAGENDAR" at bounding box center [95, 182] width 73 height 19
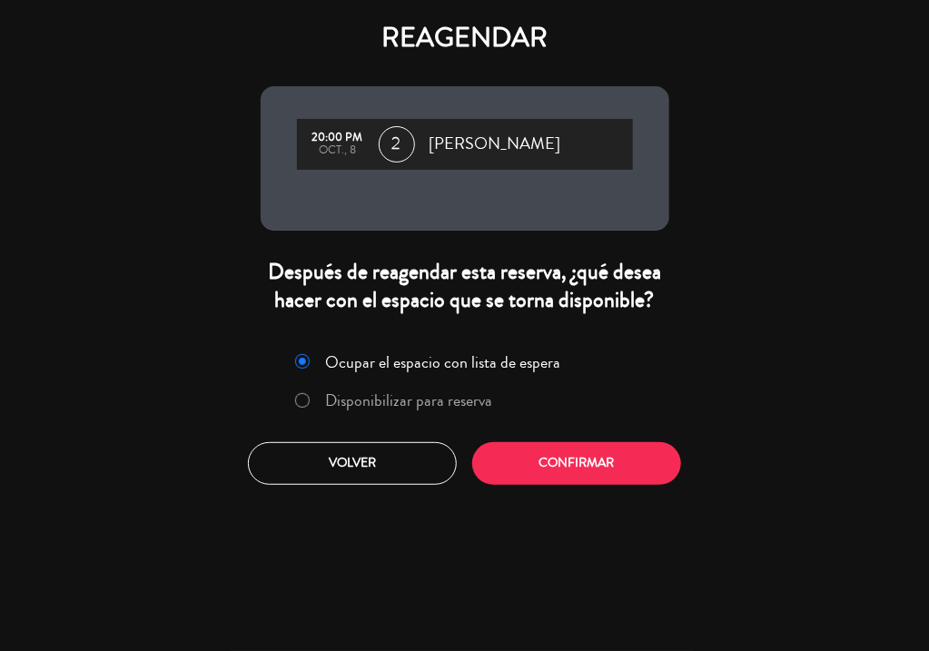
click at [465, 393] on label "Disponibilizar para reserva" at bounding box center [408, 400] width 167 height 16
click at [576, 454] on button "Confirmar" at bounding box center [576, 463] width 209 height 43
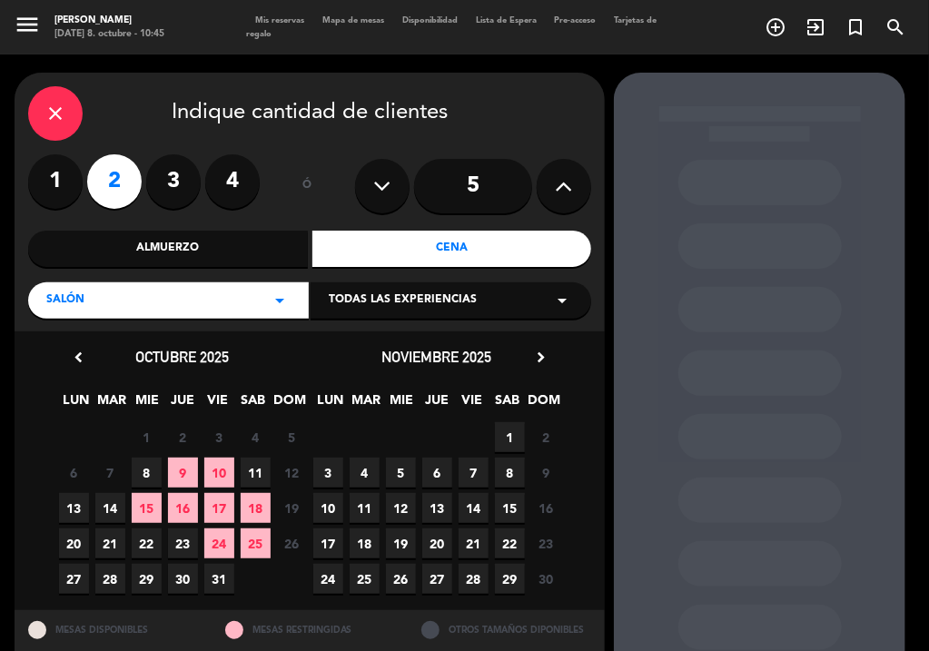
click at [225, 471] on span "10" at bounding box center [219, 473] width 30 height 30
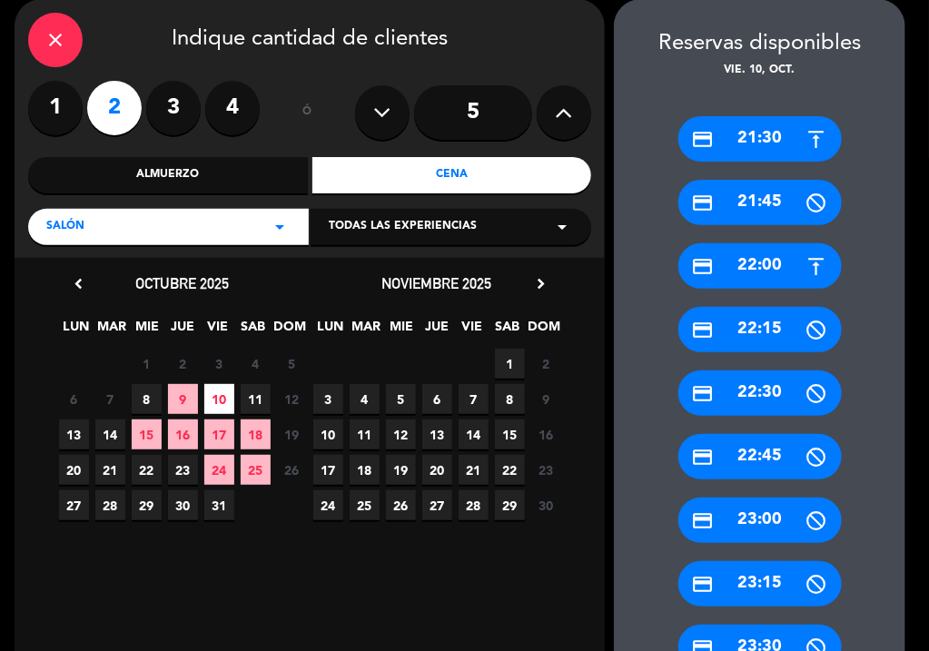
scroll to position [94, 0]
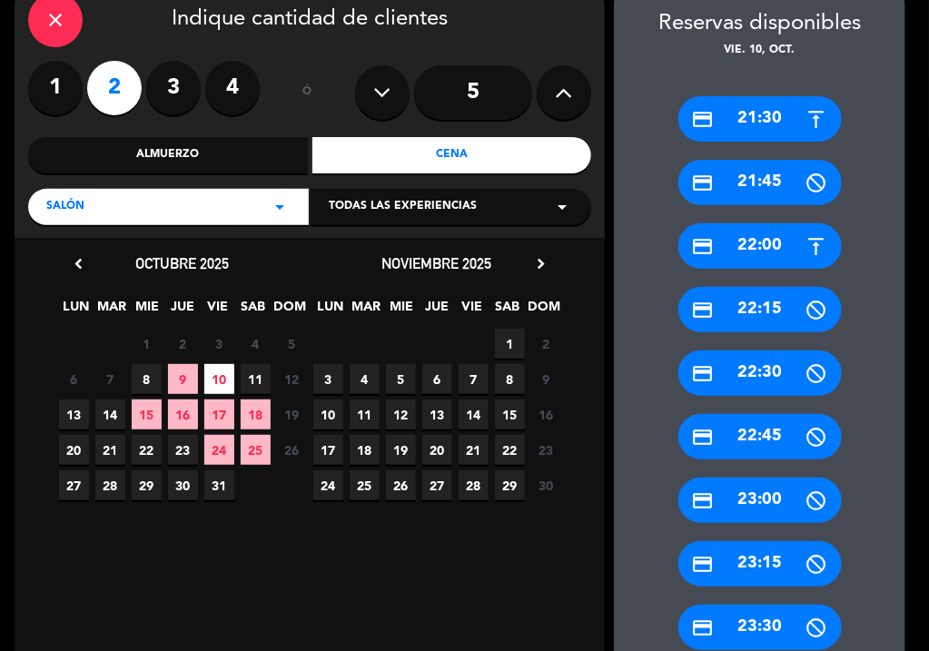
click at [763, 372] on div "credit_card 22:30" at bounding box center [759, 373] width 163 height 45
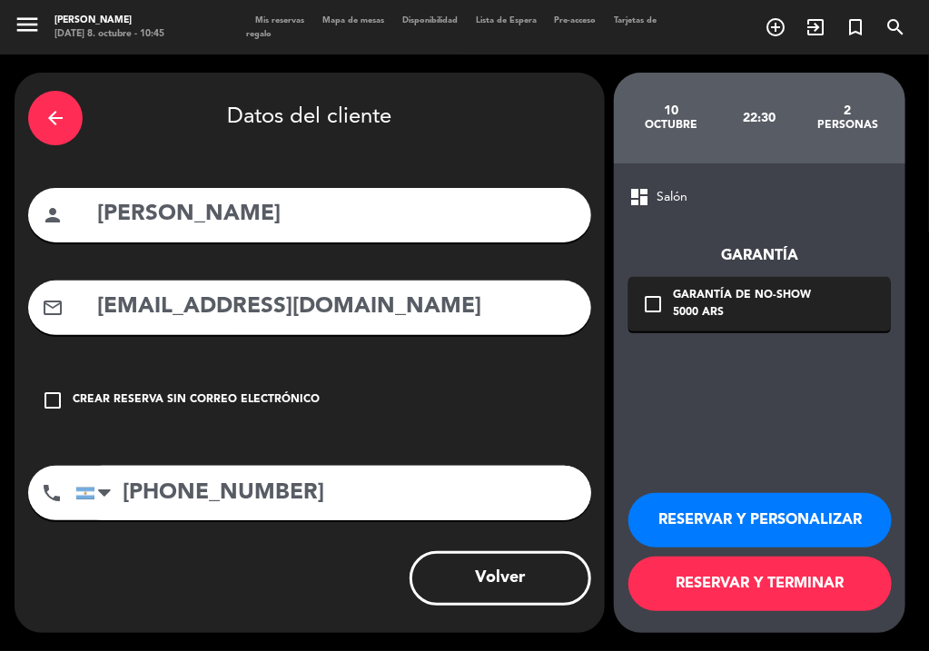
scroll to position [0, 0]
click at [798, 594] on button "RESERVAR Y TERMINAR" at bounding box center [760, 584] width 263 height 54
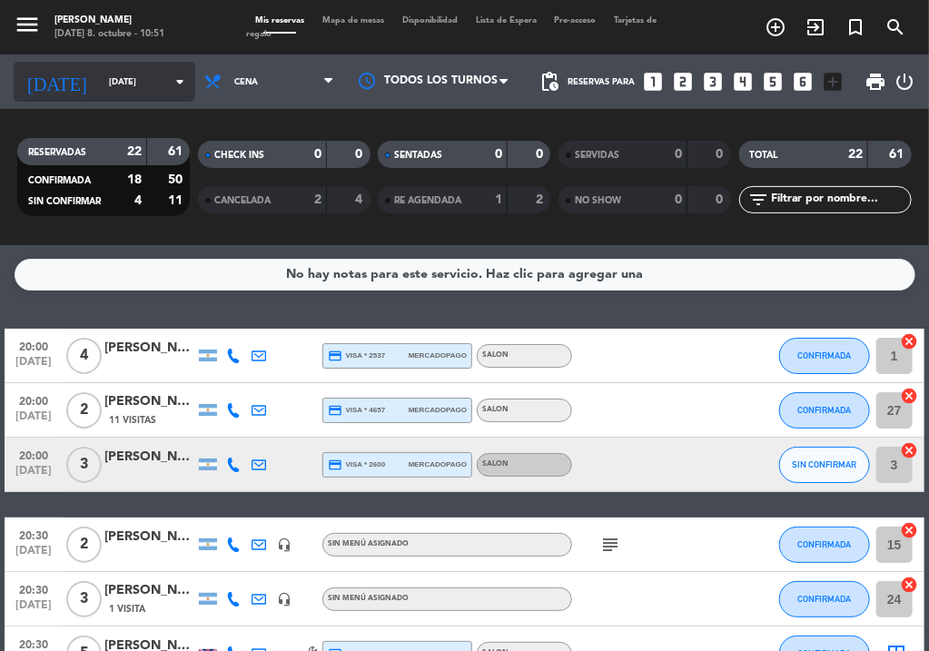
click at [169, 85] on icon "arrow_drop_down" at bounding box center [180, 82] width 22 height 22
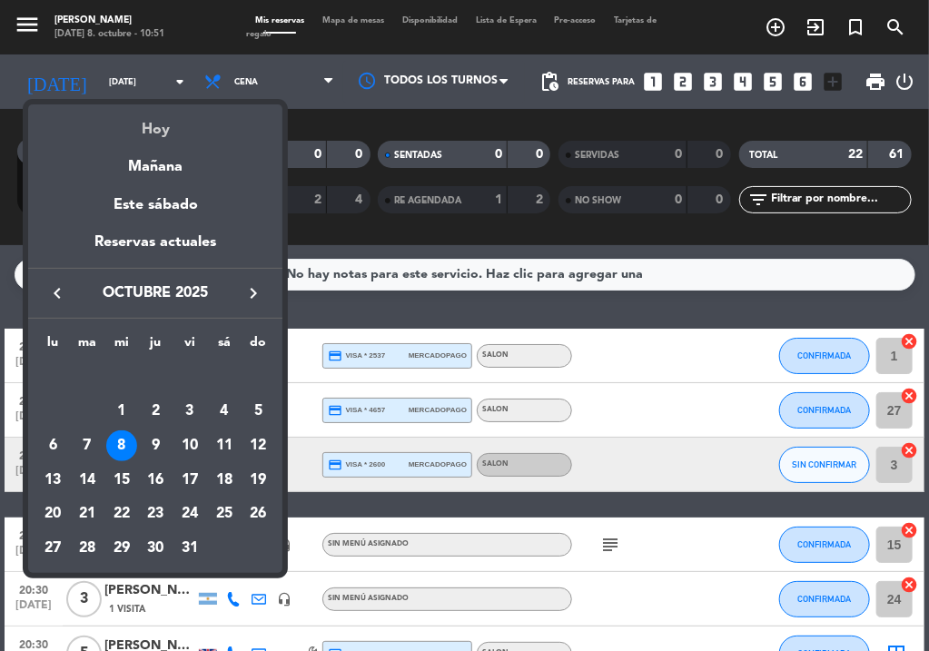
click at [144, 141] on div "Hoy" at bounding box center [155, 122] width 254 height 37
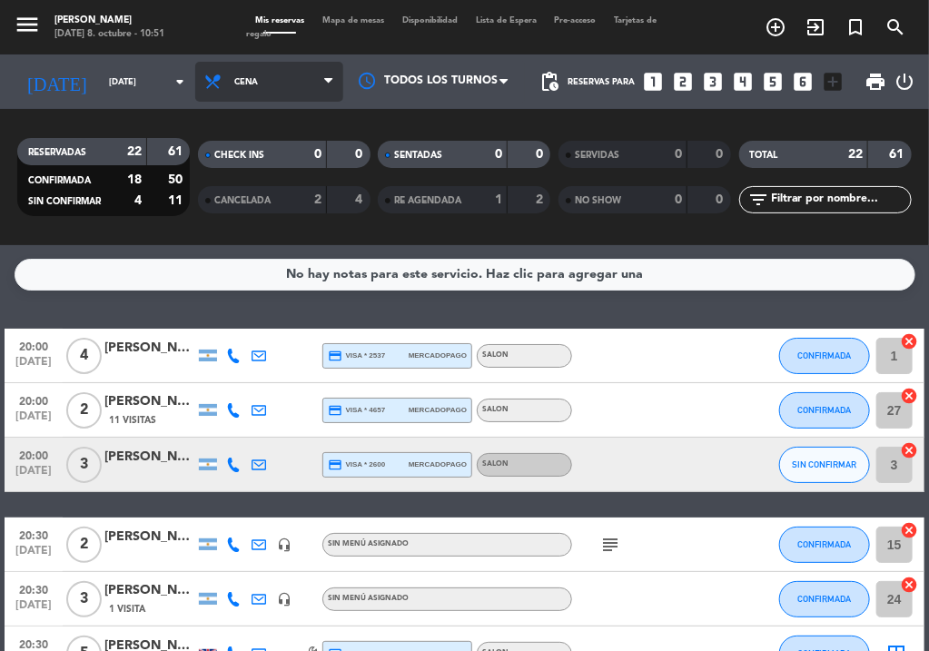
click at [296, 69] on span "Cena" at bounding box center [269, 82] width 148 height 40
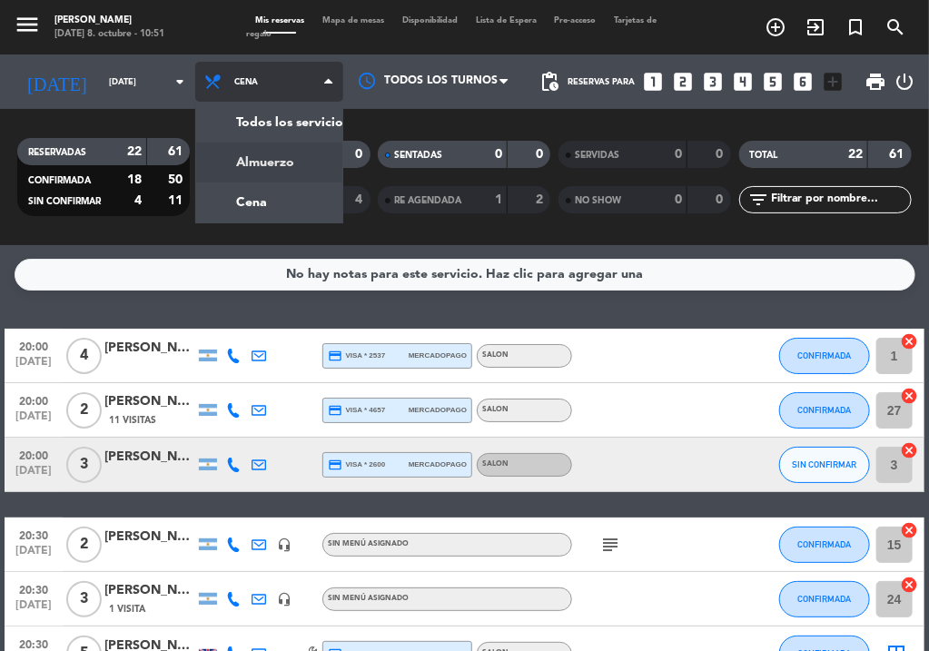
click at [264, 157] on div "menu NAKAMA RAMEN [DATE] 8. octubre - 10:51 Mis reservas Mapa de mesas Disponib…" at bounding box center [464, 122] width 929 height 245
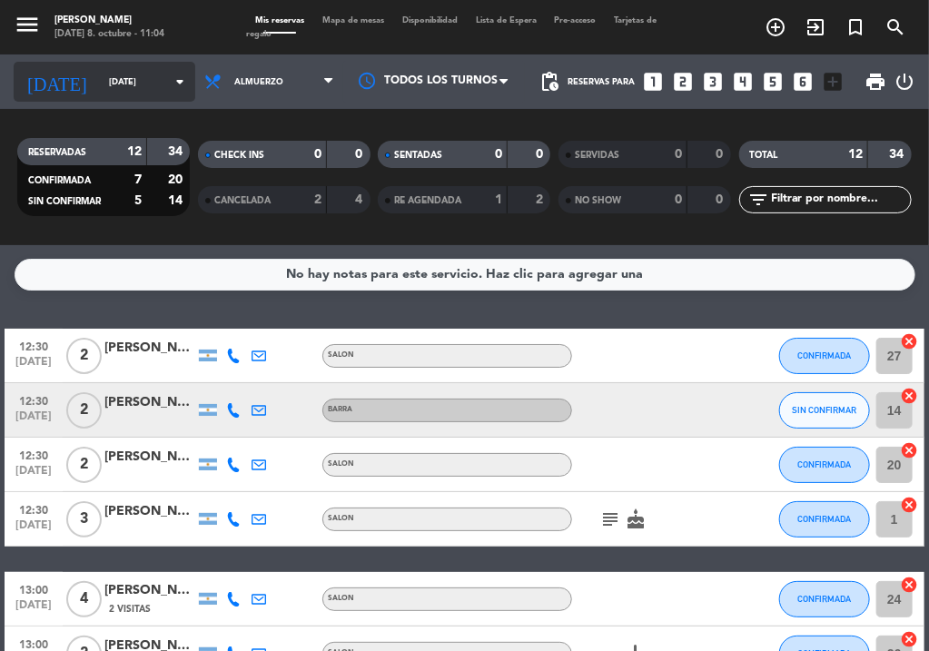
click at [139, 97] on div "[DATE] [DATE] arrow_drop_down" at bounding box center [105, 82] width 182 height 40
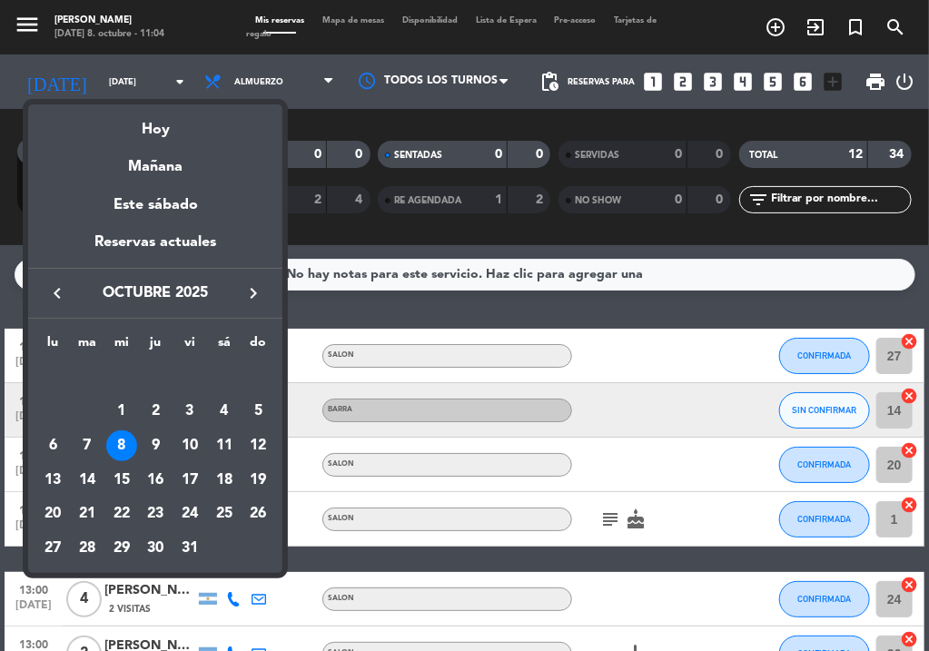
click at [154, 522] on div "23" at bounding box center [155, 514] width 31 height 31
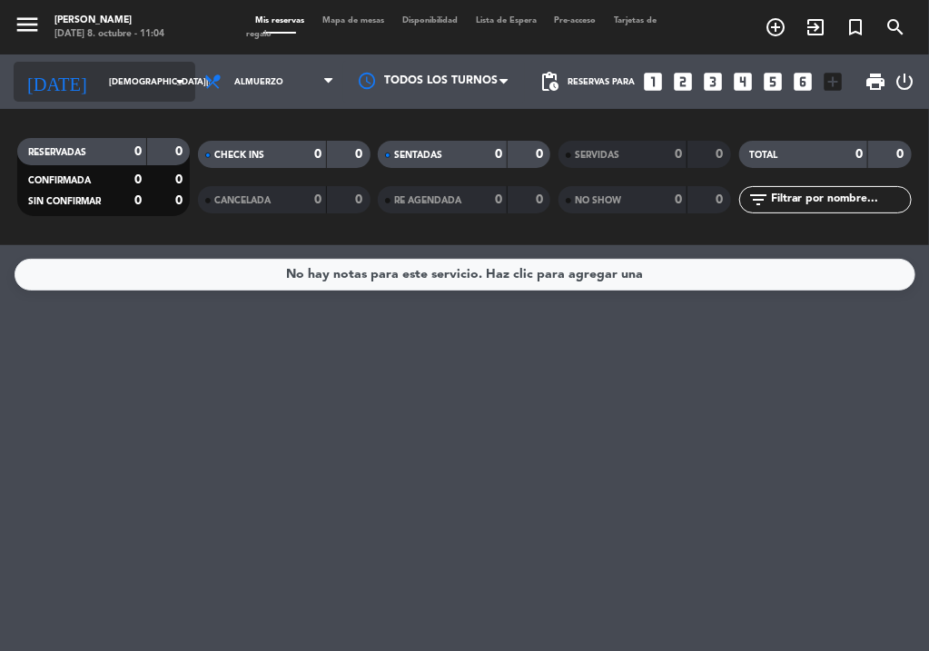
click at [113, 91] on input "[DEMOGRAPHIC_DATA][DATE]" at bounding box center [159, 82] width 119 height 28
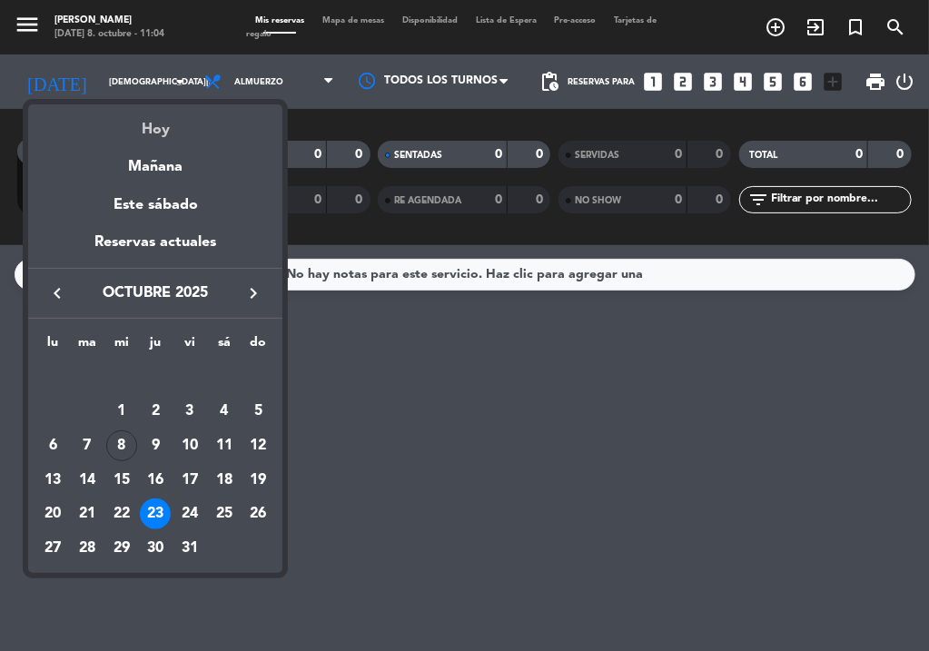
click at [138, 131] on div "Hoy" at bounding box center [155, 122] width 254 height 37
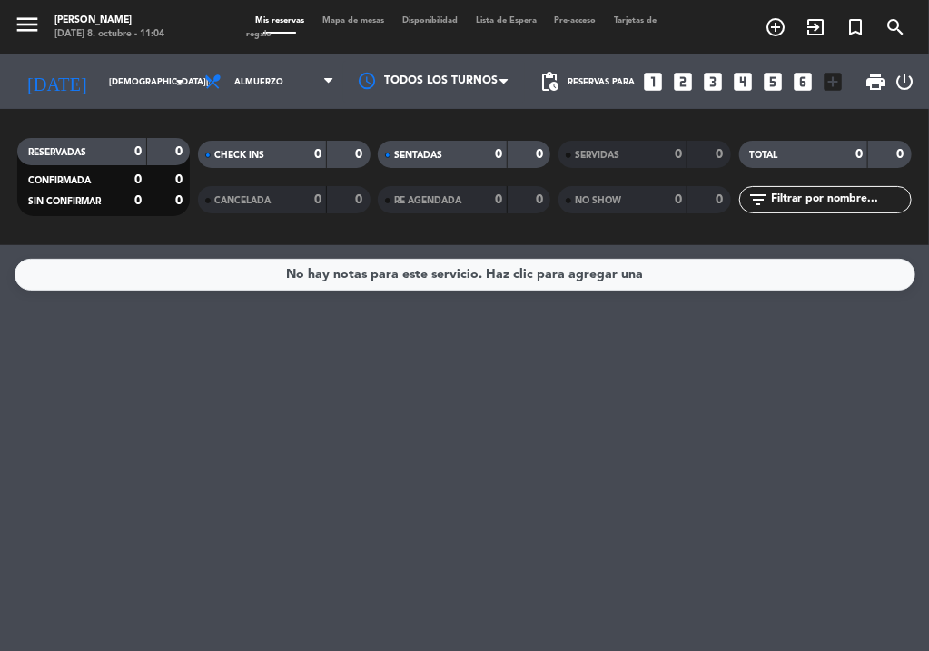
type input "[DATE]"
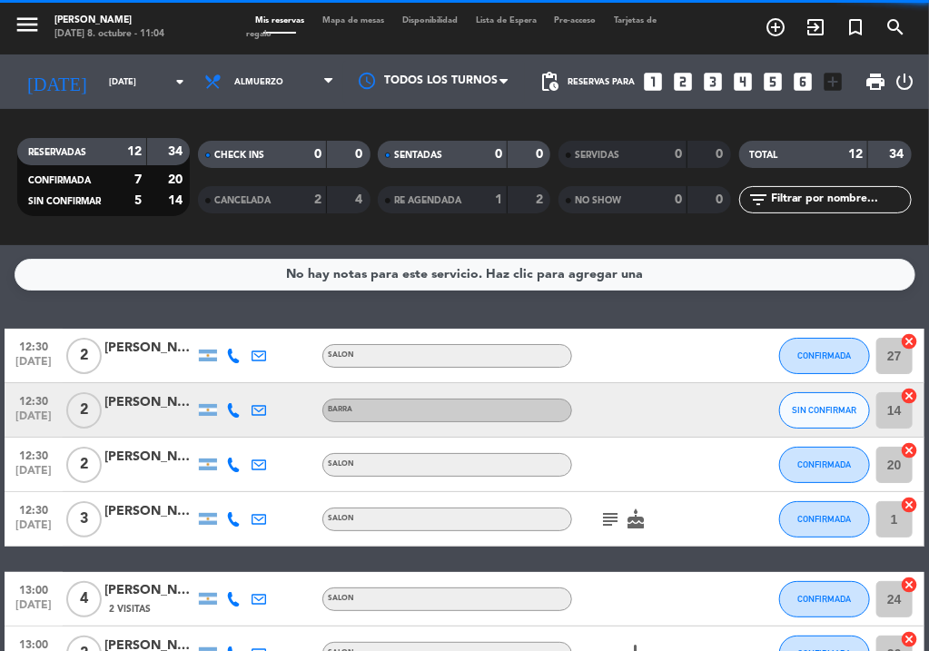
click at [682, 86] on icon "looks_two" at bounding box center [683, 82] width 24 height 24
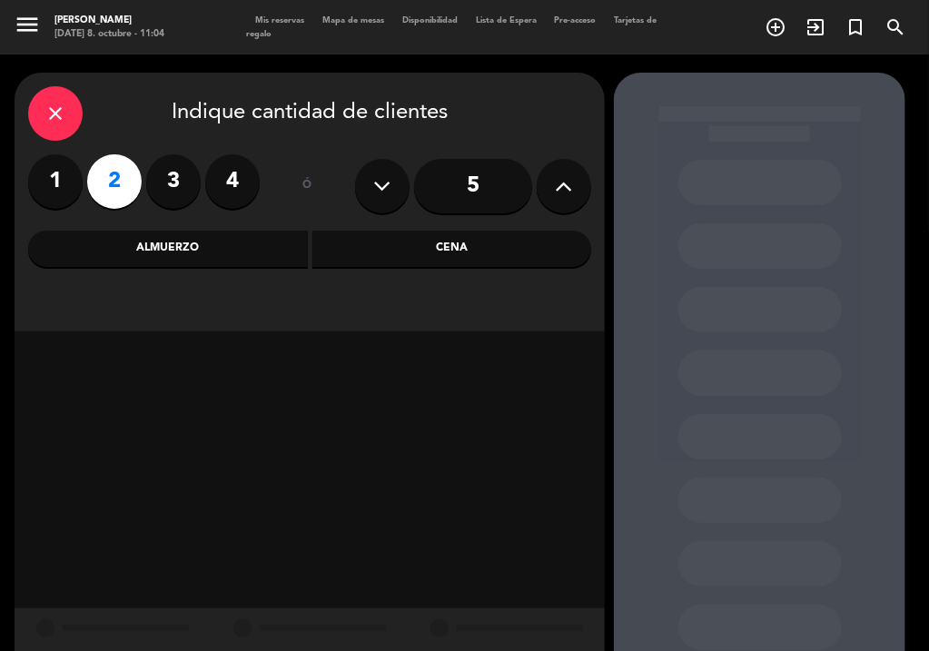
click at [382, 253] on div "Cena" at bounding box center [452, 249] width 280 height 36
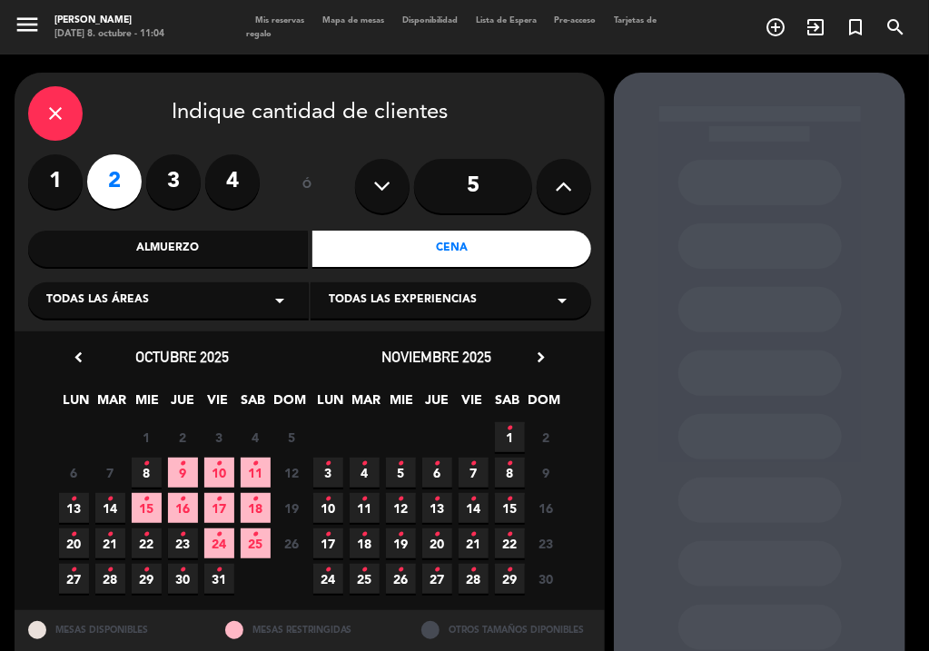
click at [787, 330] on div at bounding box center [759, 309] width 163 height 45
click at [58, 123] on icon "close" at bounding box center [56, 114] width 22 height 22
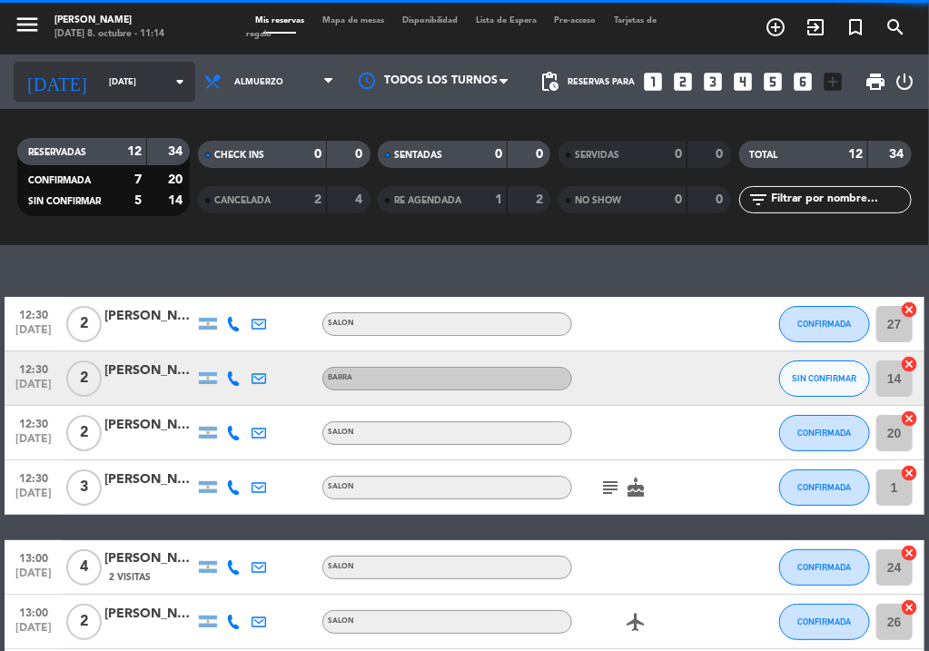
click at [132, 81] on input "[DATE]" at bounding box center [159, 82] width 119 height 28
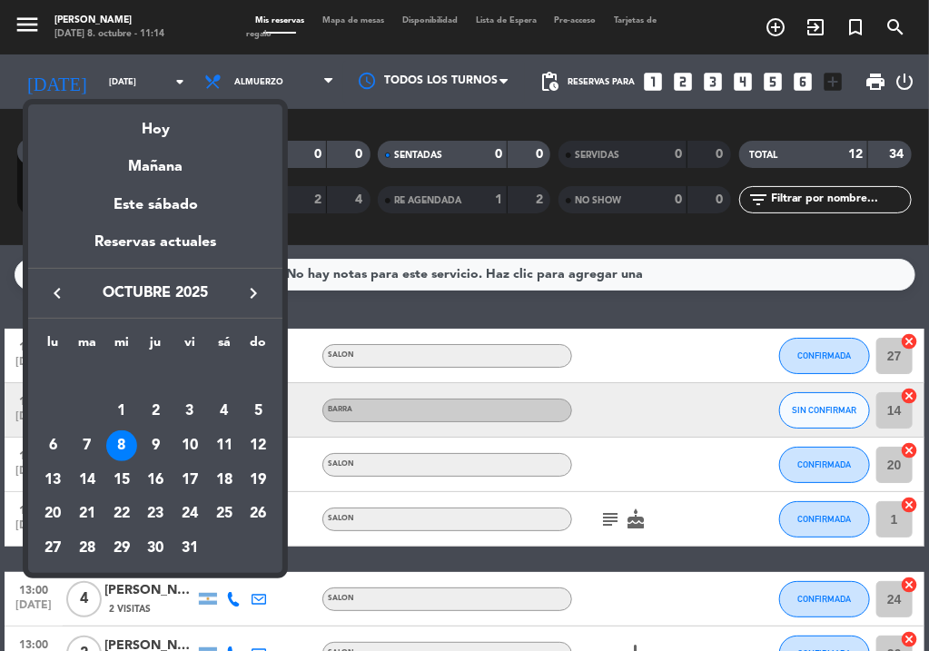
drag, startPoint x: 192, startPoint y: 439, endPoint x: 212, endPoint y: 425, distance: 24.2
click at [191, 439] on div "10" at bounding box center [189, 446] width 31 height 31
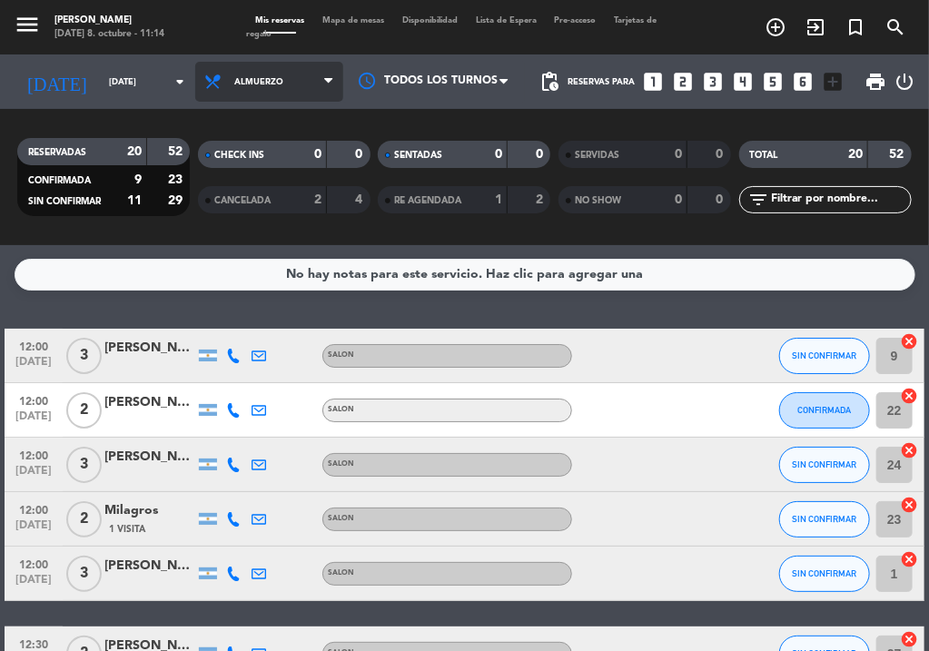
click at [290, 75] on span "Almuerzo" at bounding box center [269, 82] width 148 height 40
click at [266, 213] on div "menu NAKAMA RAMEN [DATE] 8. octubre - 11:14 Mis reservas Mapa de mesas Disponib…" at bounding box center [464, 122] width 929 height 245
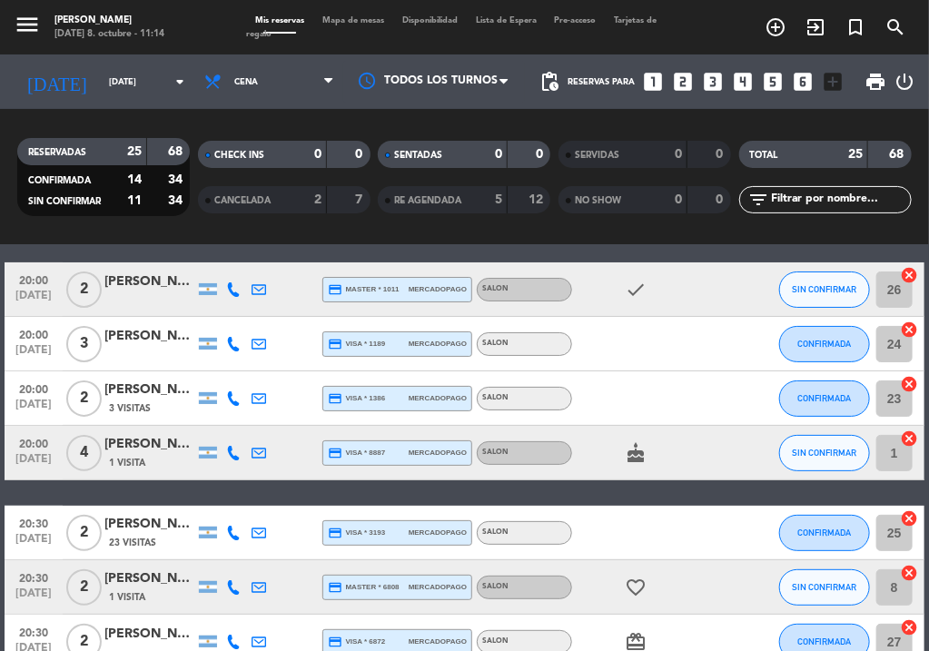
scroll to position [80, 0]
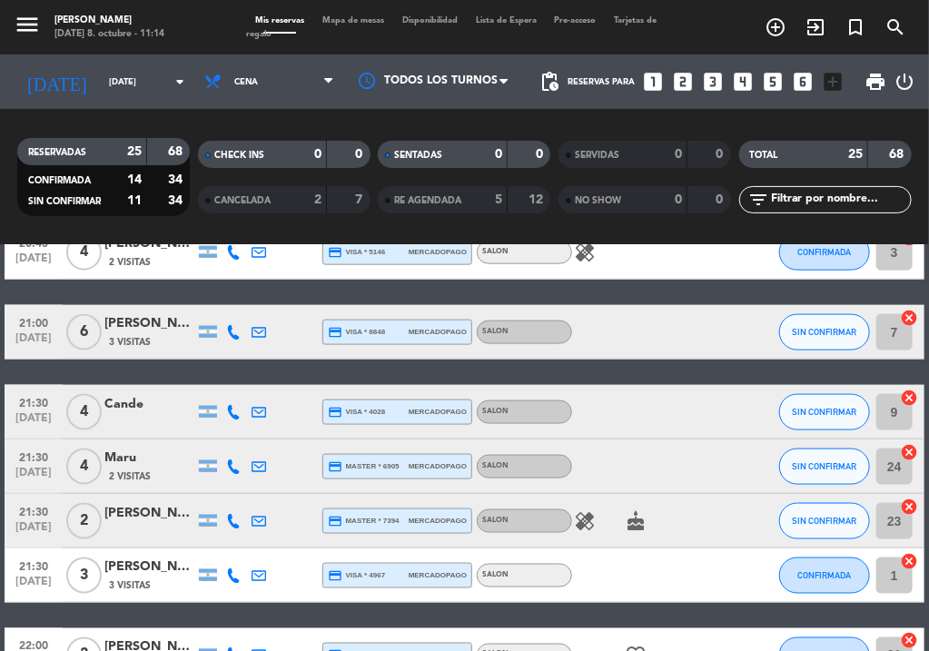
scroll to position [767, 0]
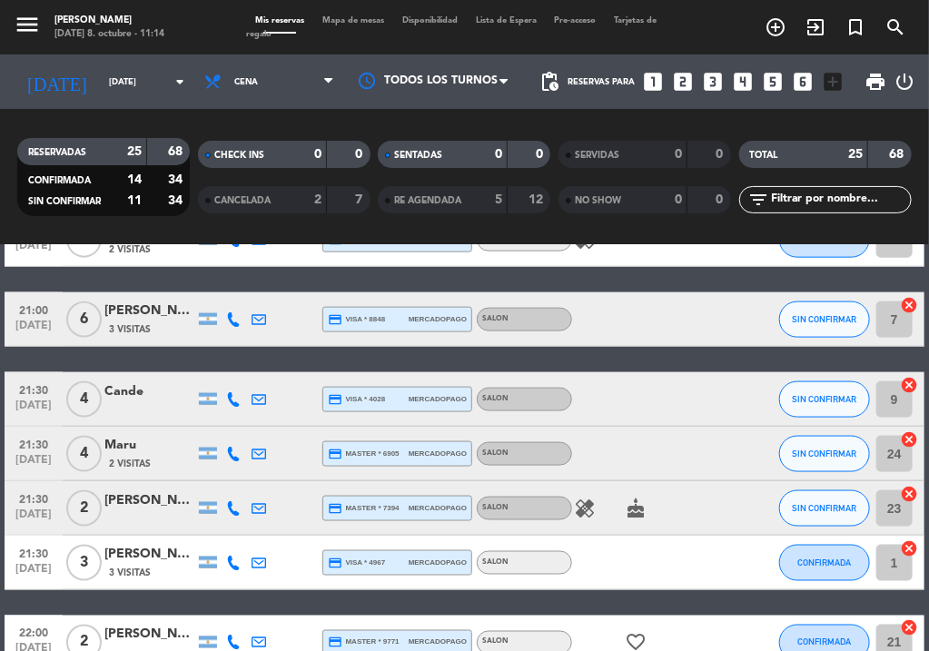
click at [453, 605] on div "20:00 [DATE] 2 [PERSON_NAME] credit_card master * 1011 mercadopago SALON check …" at bounding box center [465, 319] width 920 height 1515
click at [167, 505] on div "[PERSON_NAME]" at bounding box center [149, 500] width 91 height 21
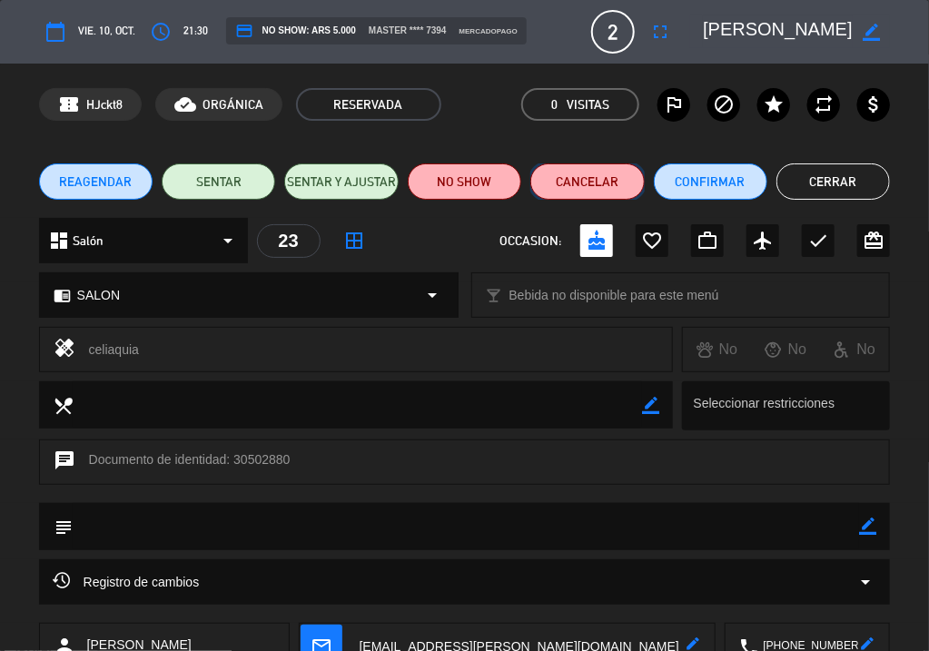
click at [604, 179] on button "Cancelar" at bounding box center [587, 181] width 114 height 36
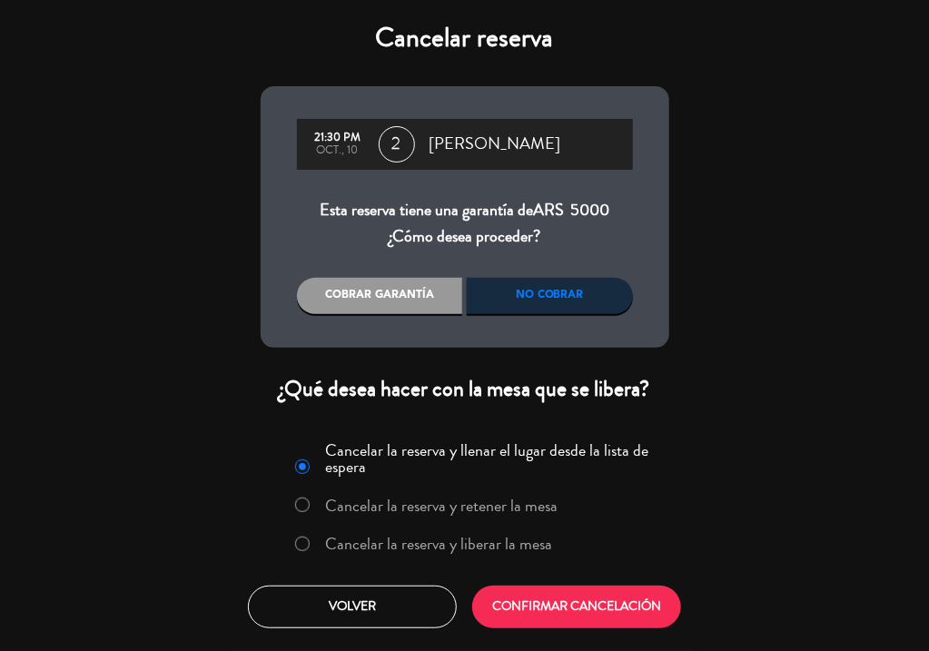
click at [508, 550] on label "Cancelar la reserva y liberar la mesa" at bounding box center [438, 544] width 227 height 16
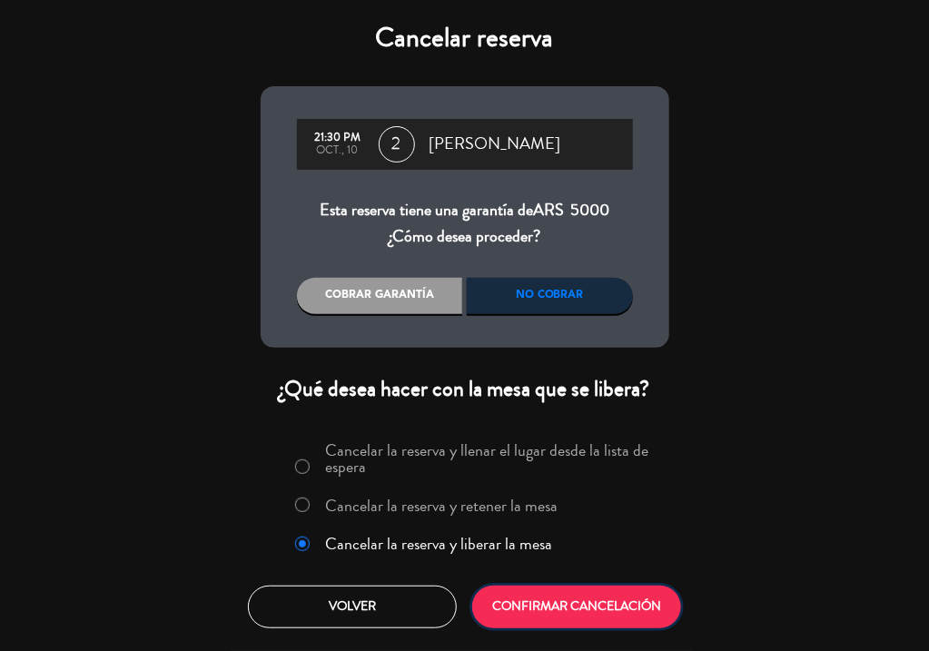
click at [567, 615] on button "CONFIRMAR CANCELACIÓN" at bounding box center [576, 607] width 209 height 43
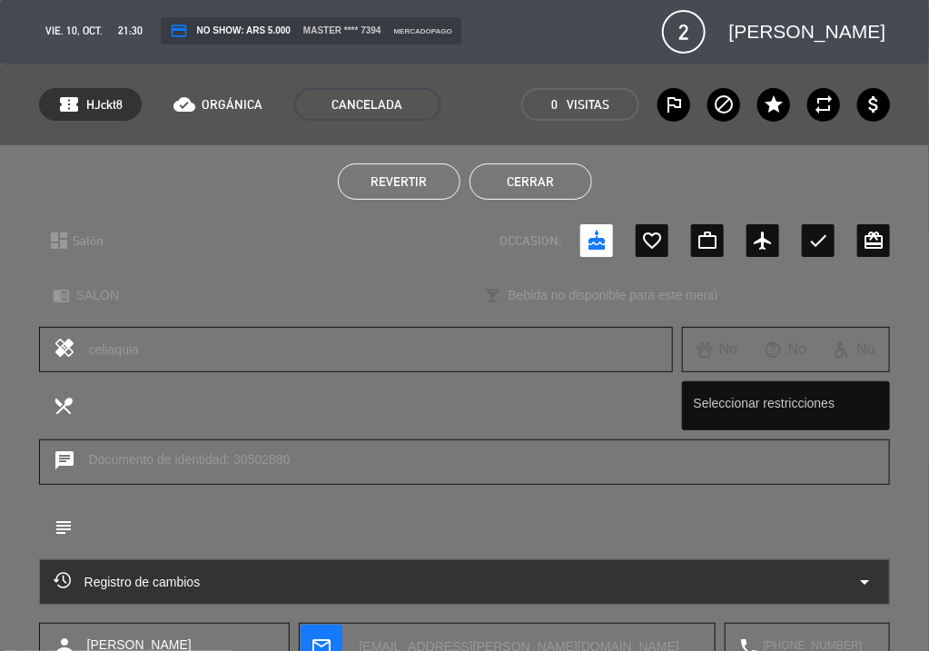
click at [570, 177] on button "Cerrar" at bounding box center [531, 181] width 123 height 36
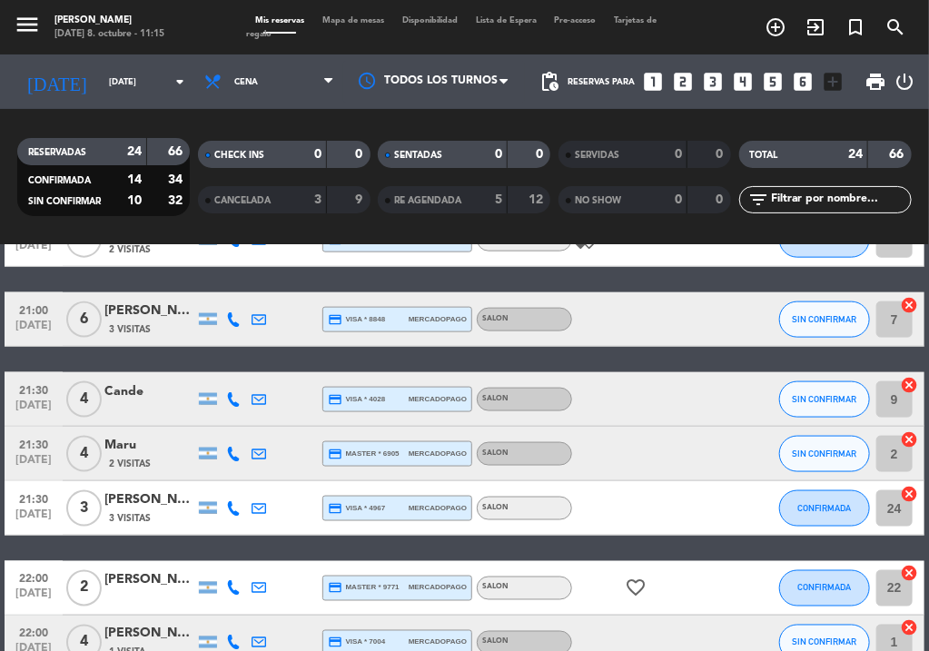
click at [457, 547] on div "20:00 [DATE] 2 [PERSON_NAME] credit_card master * 1011 mercadopago SALON check …" at bounding box center [465, 292] width 920 height 1461
click at [257, 197] on span "CANCELADA" at bounding box center [242, 200] width 56 height 9
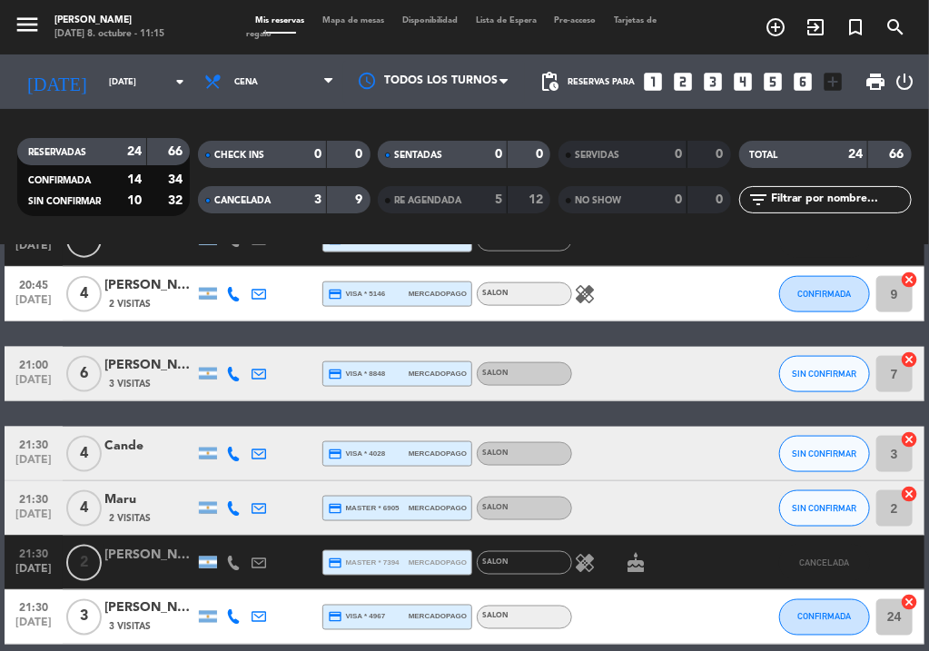
click at [151, 561] on div "[PERSON_NAME]" at bounding box center [149, 555] width 91 height 21
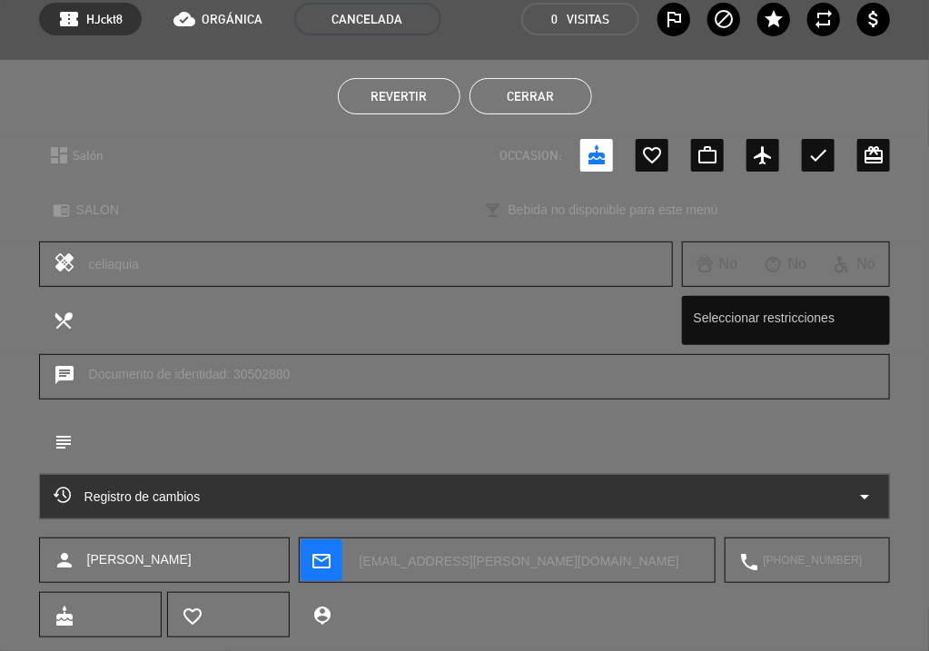
scroll to position [5, 0]
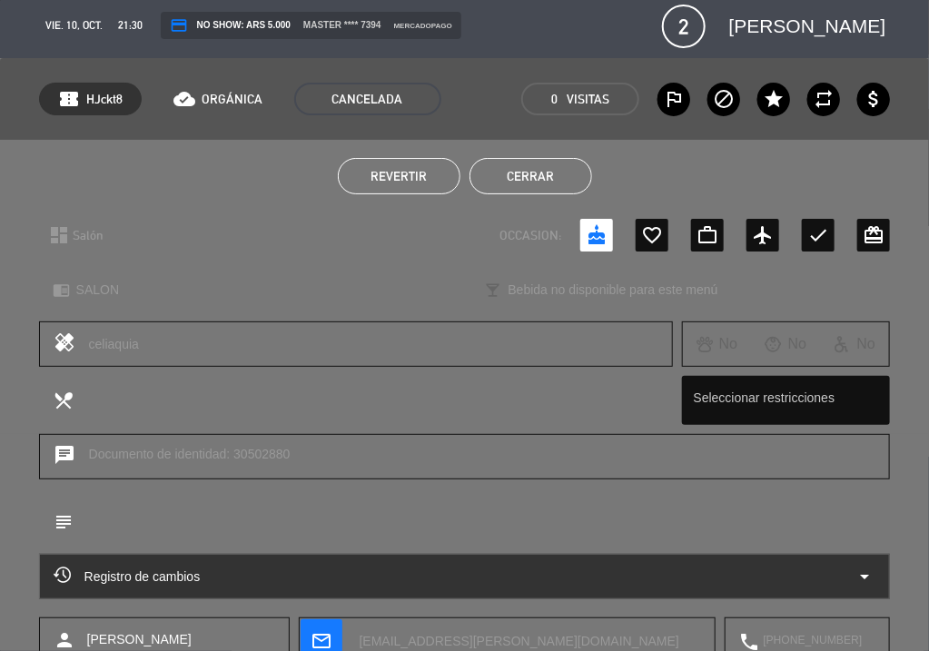
click at [561, 182] on button "Cerrar" at bounding box center [531, 176] width 123 height 36
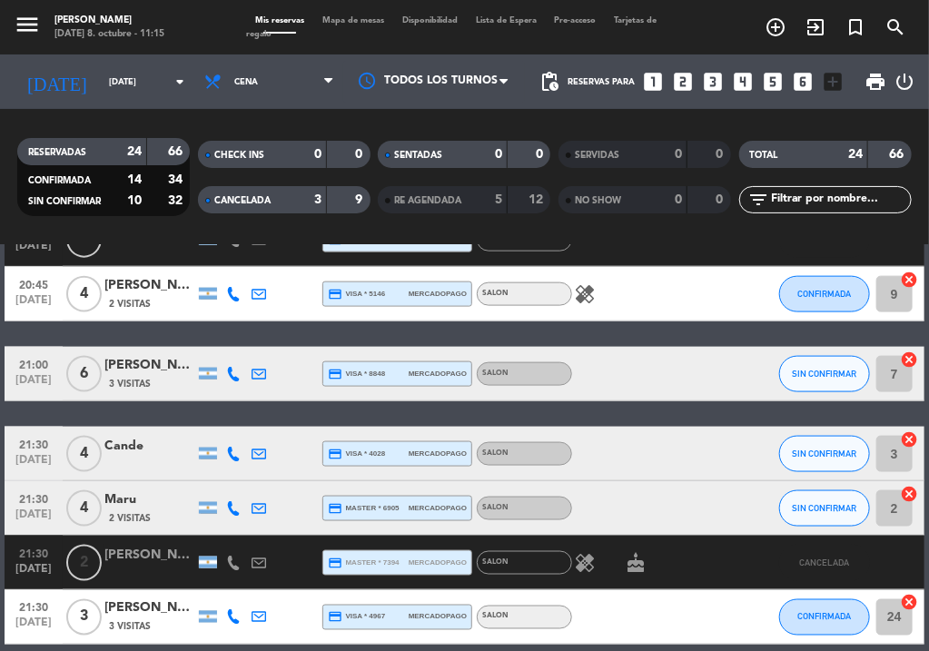
click at [270, 208] on div "CANCELADA" at bounding box center [245, 200] width 84 height 21
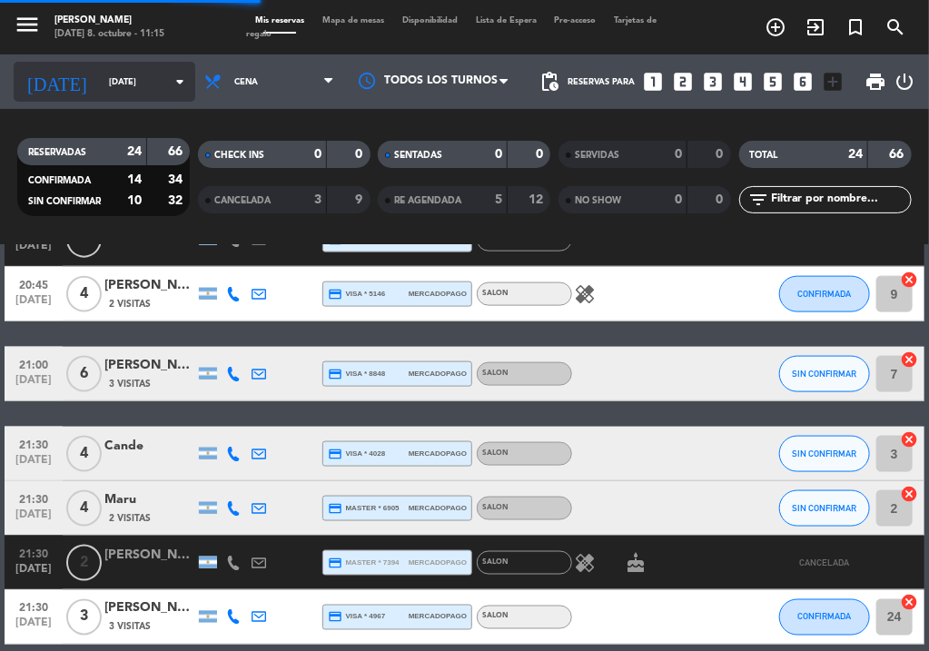
click at [100, 68] on input "[DATE]" at bounding box center [159, 82] width 119 height 28
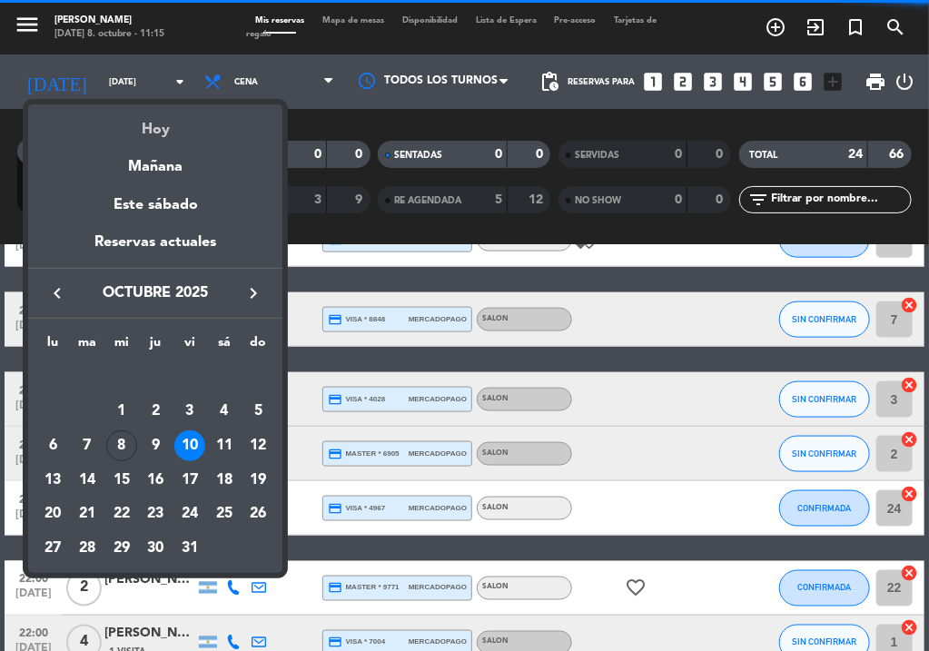
click at [134, 116] on div "Hoy" at bounding box center [155, 122] width 254 height 37
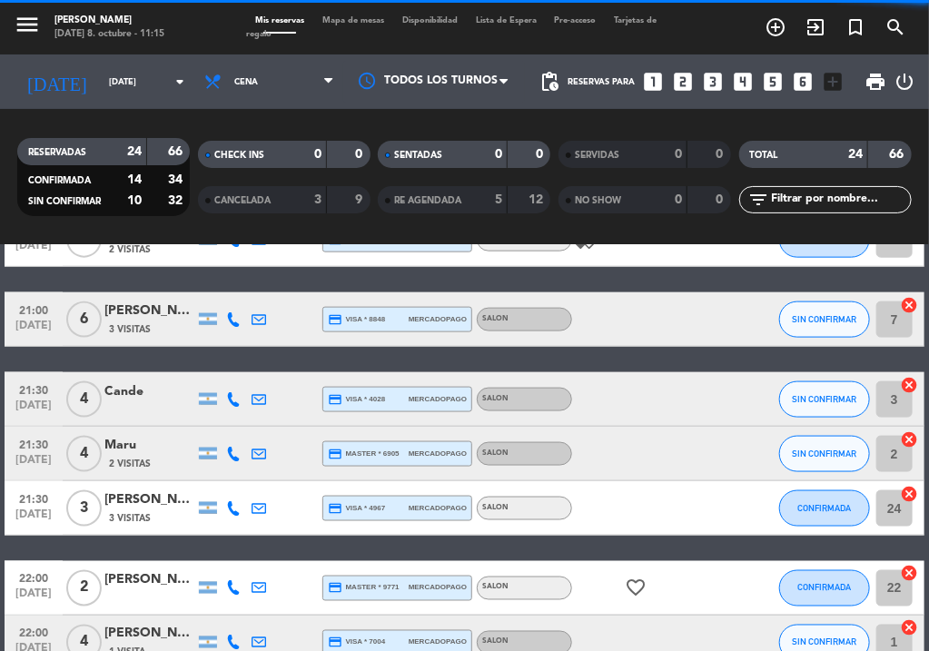
type input "[DATE]"
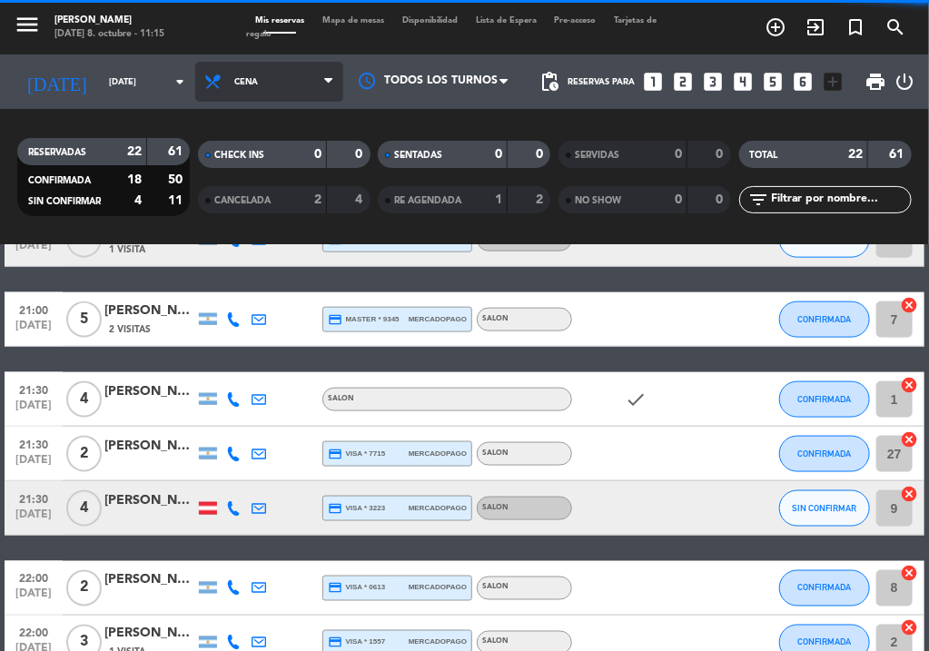
click at [292, 84] on span "Cena" at bounding box center [269, 82] width 148 height 40
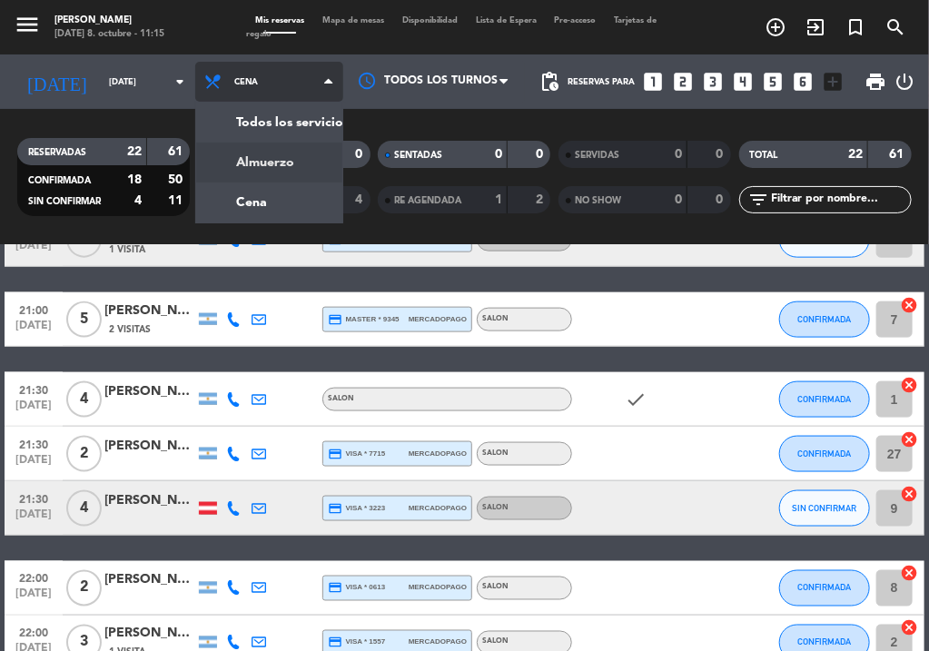
click at [291, 163] on div "menu NAKAMA RAMEN [DATE] 8. octubre - 11:15 Mis reservas Mapa de mesas Disponib…" at bounding box center [464, 122] width 929 height 245
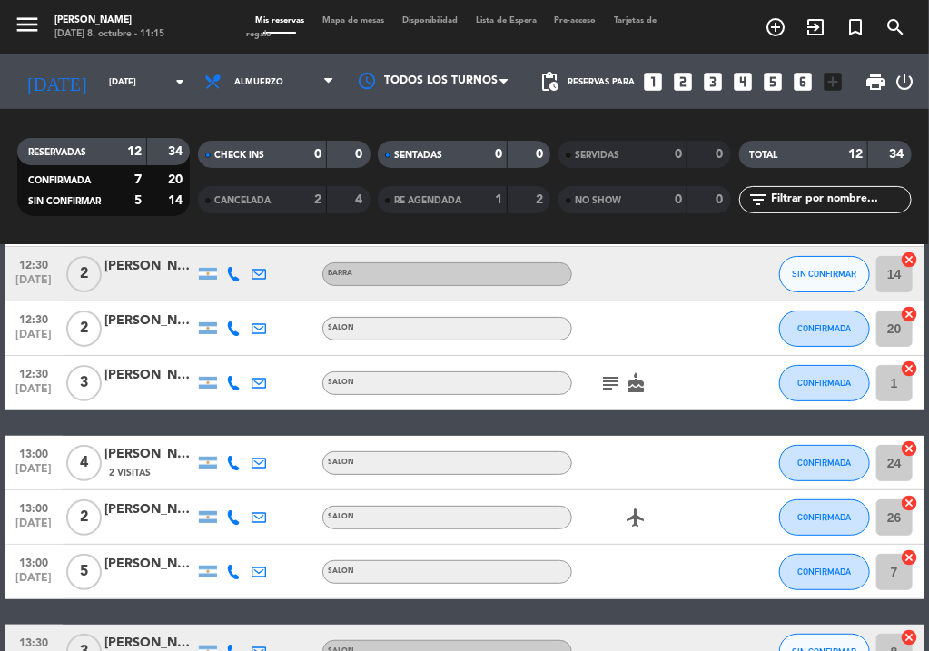
scroll to position [94, 0]
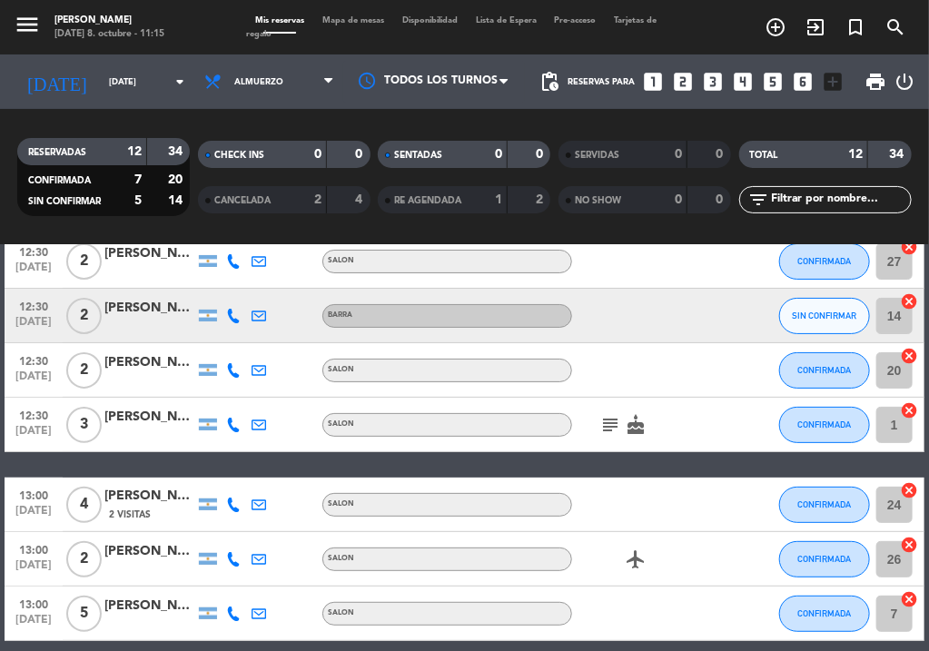
click at [566, 478] on div "13:00 [DATE] 4 [PERSON_NAME] 2 Visitas SALON CONFIRMADA 24 cancel" at bounding box center [465, 505] width 920 height 54
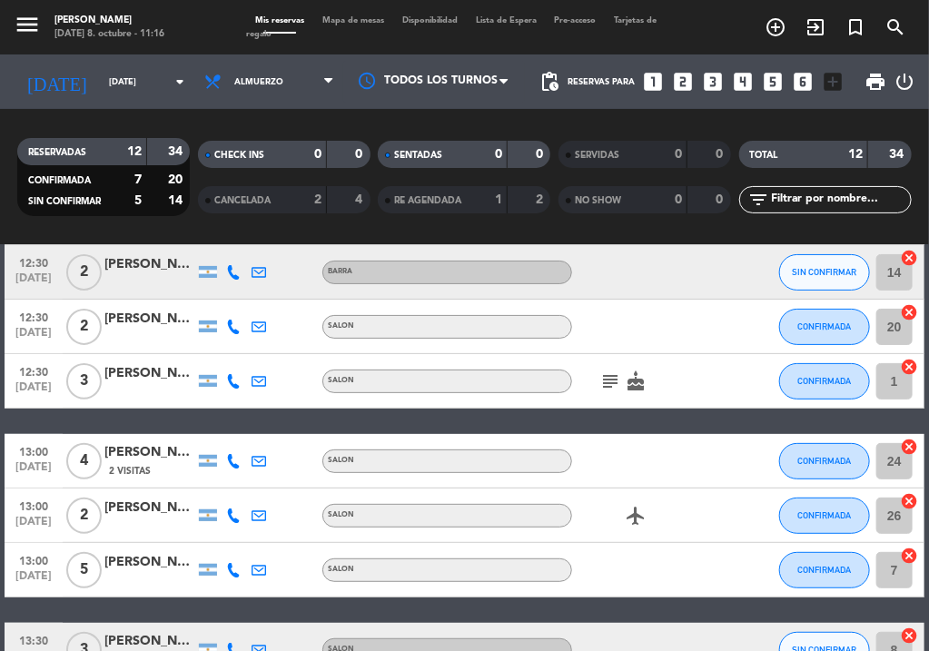
scroll to position [134, 0]
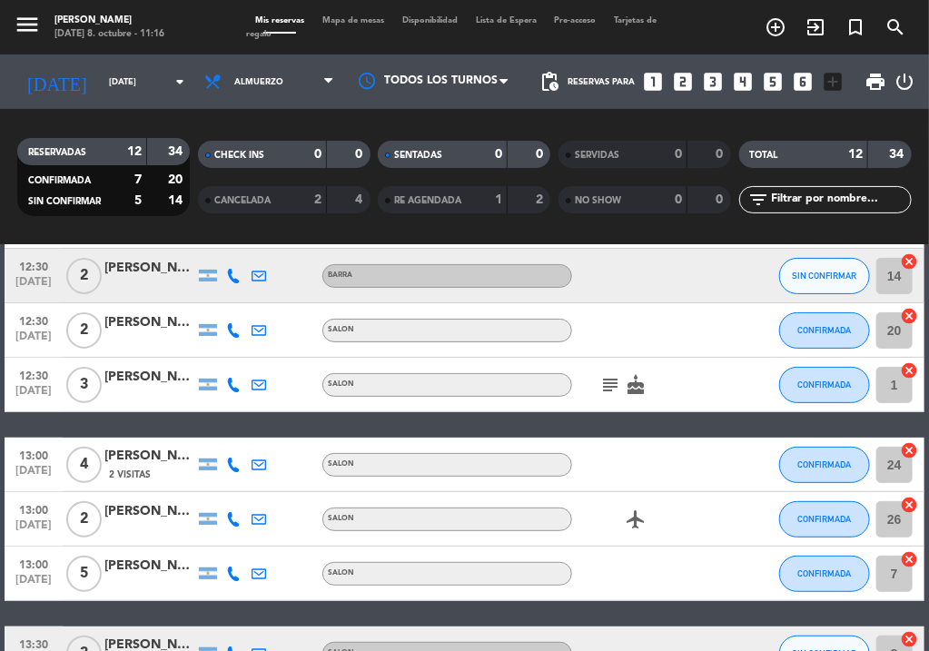
click at [610, 393] on icon "subject" at bounding box center [610, 385] width 22 height 22
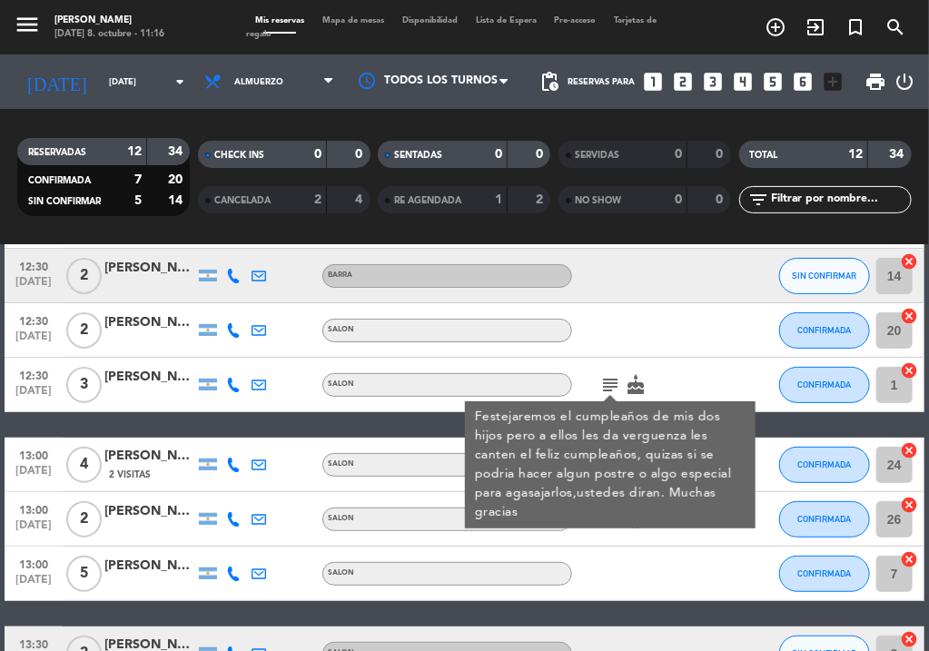
click at [776, 422] on div "12:30 [DATE] 2 [PERSON_NAME] SALON CONFIRMADA 27 cancel 12:30 [DATE] 2 [PERSON_…" at bounding box center [465, 559] width 920 height 730
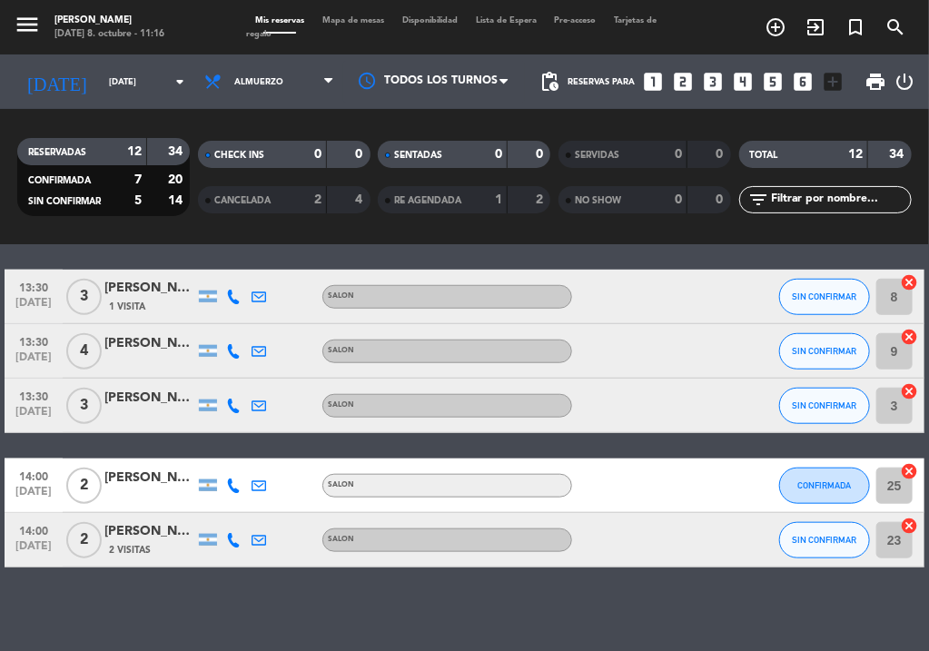
scroll to position [498, 0]
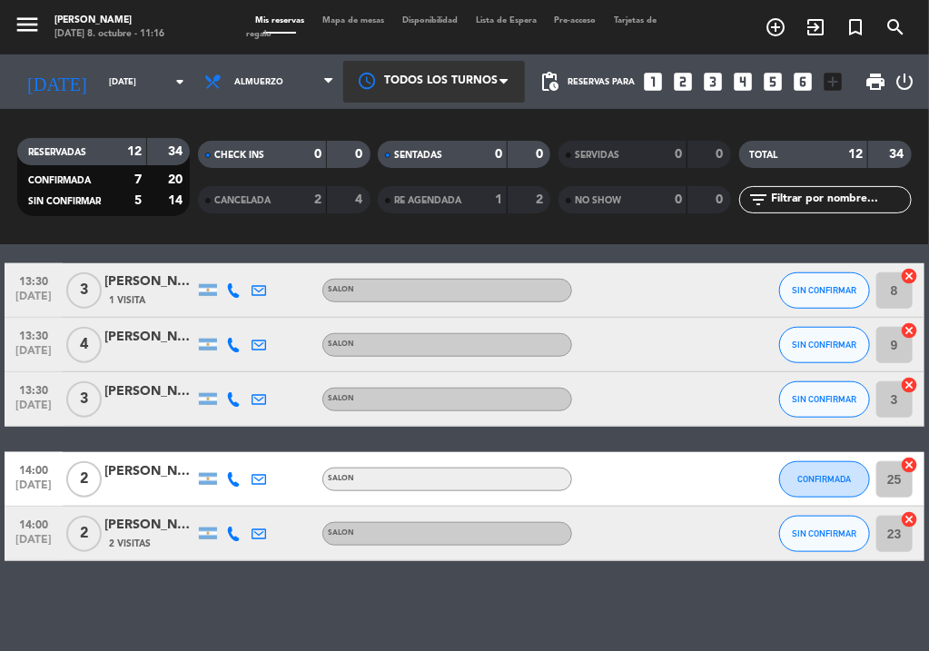
drag, startPoint x: 554, startPoint y: 131, endPoint x: 495, endPoint y: 65, distance: 88.1
click at [555, 131] on div "SERVIDAS 0 0 NO SHOW 0 0" at bounding box center [645, 177] width 181 height 100
